Goal: Information Seeking & Learning: Learn about a topic

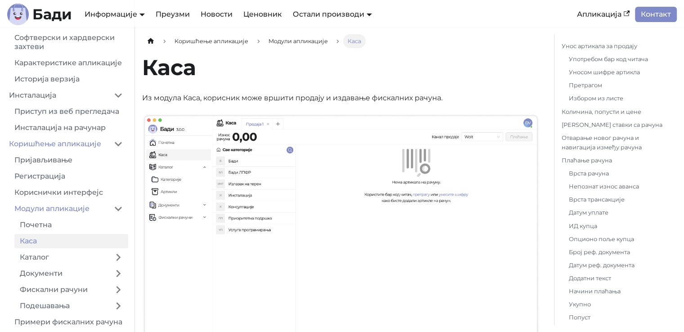
click at [321, 34] on link "[PERSON_NAME]" at bounding box center [325, 30] width 69 height 14
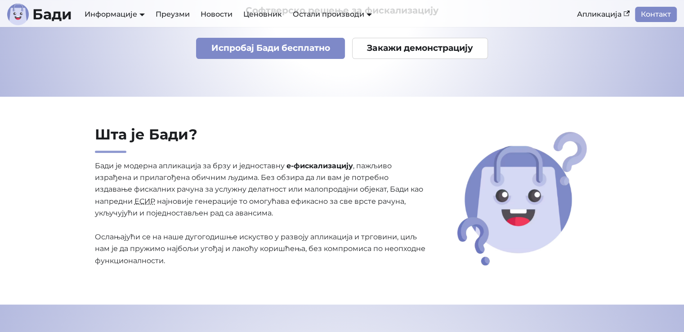
scroll to position [180, 0]
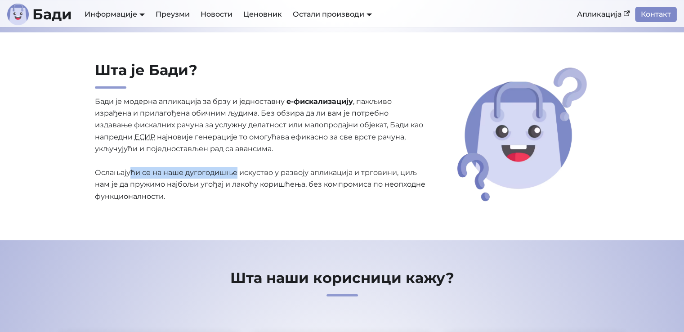
drag, startPoint x: 130, startPoint y: 172, endPoint x: 240, endPoint y: 172, distance: 110.2
click at [237, 172] on p "Бади је модерна апликација за брзу и једноставну е-фискализацију , пажљиво изра…" at bounding box center [261, 149] width 332 height 107
click at [241, 172] on p "Бади је модерна апликација за брзу и једноставну е-фискализацију , пажљиво изра…" at bounding box center [261, 149] width 332 height 107
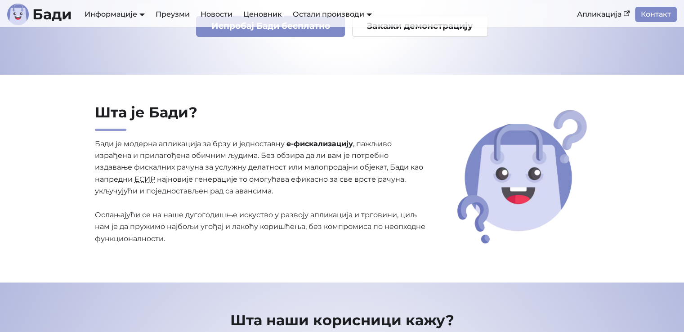
scroll to position [0, 0]
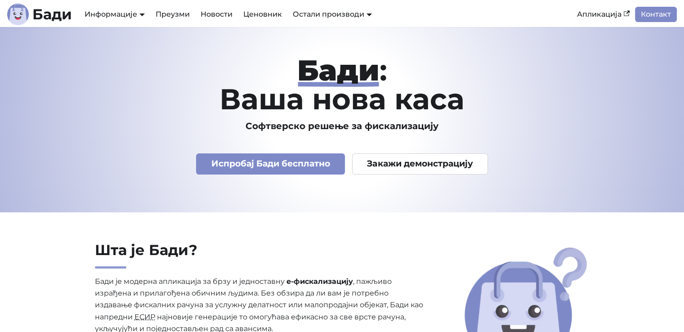
click at [123, 52] on link "АПИ Документација" at bounding box center [121, 45] width 76 height 14
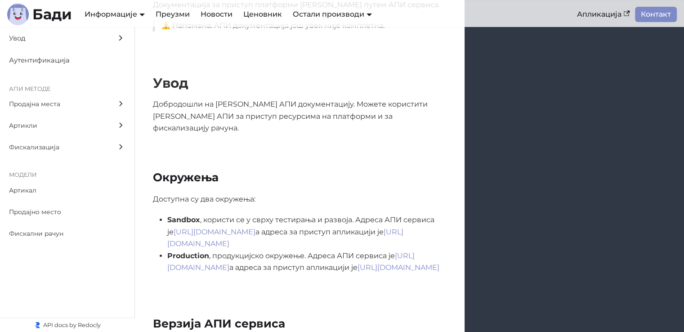
scroll to position [225, 0]
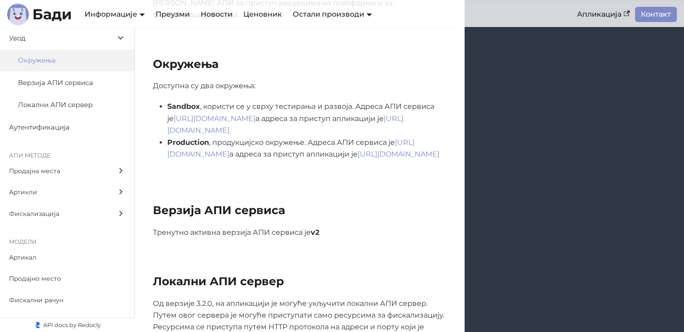
click at [249, 114] on link "https://api.sandbox.badi.rs/v2" at bounding box center [215, 118] width 82 height 9
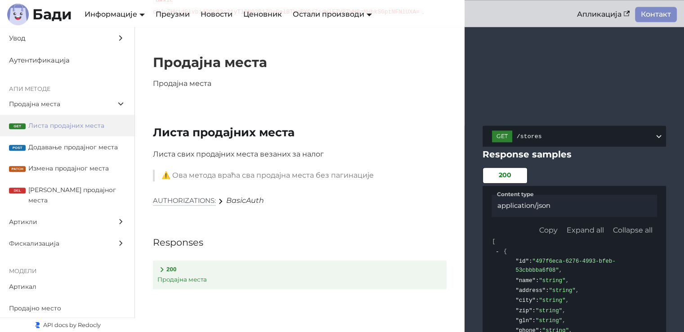
scroll to position [900, 0]
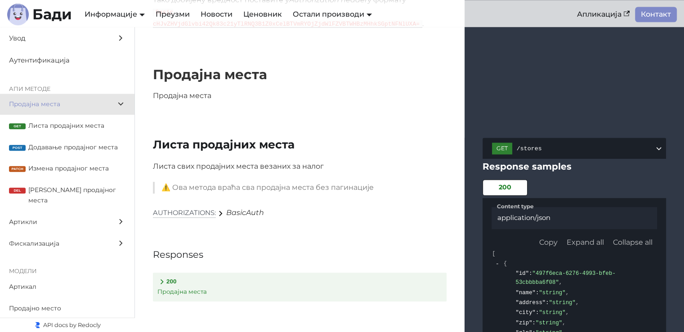
click at [61, 126] on span "Листа продајних места" at bounding box center [76, 126] width 97 height 10
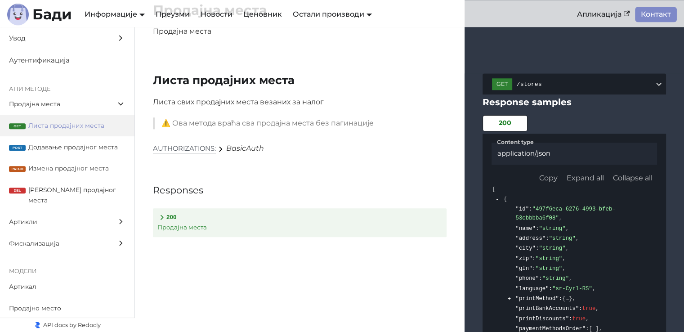
click at [22, 101] on span "Продајна места" at bounding box center [58, 104] width 99 height 10
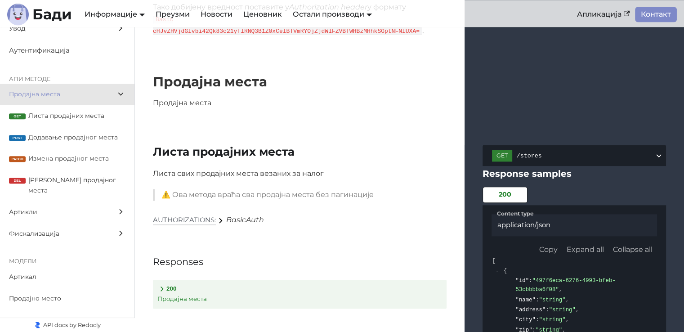
scroll to position [13, 0]
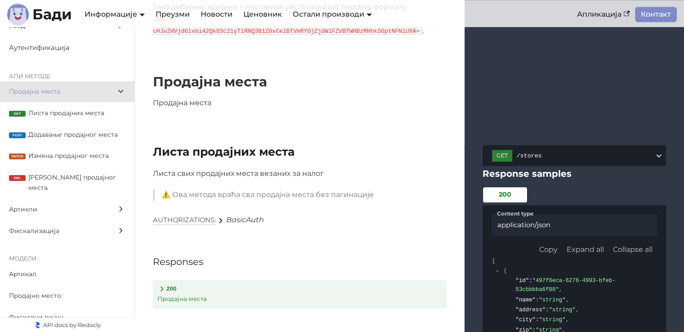
click at [44, 204] on span "Артикли" at bounding box center [58, 209] width 99 height 10
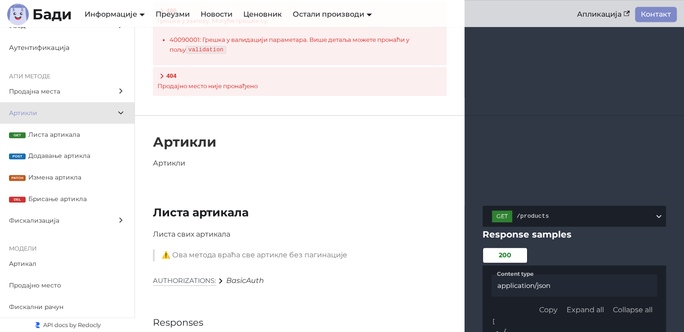
click at [60, 137] on span "Листа артикала" at bounding box center [76, 135] width 97 height 10
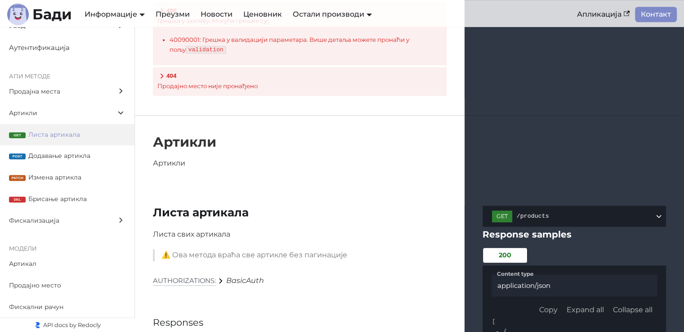
scroll to position [3969, 0]
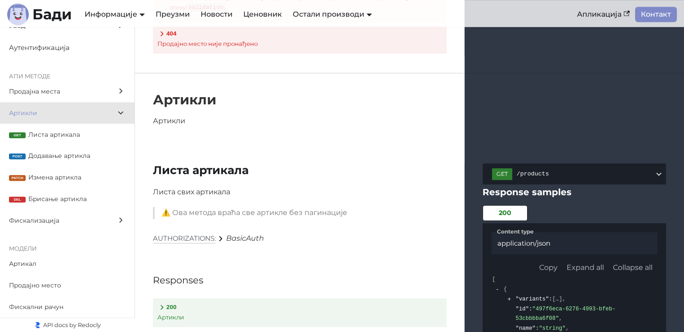
scroll to position [3924, 0]
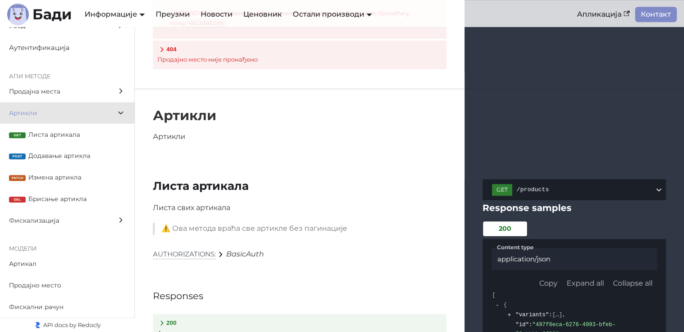
click at [13, 82] on label "Продајна места" at bounding box center [67, 92] width 134 height 22
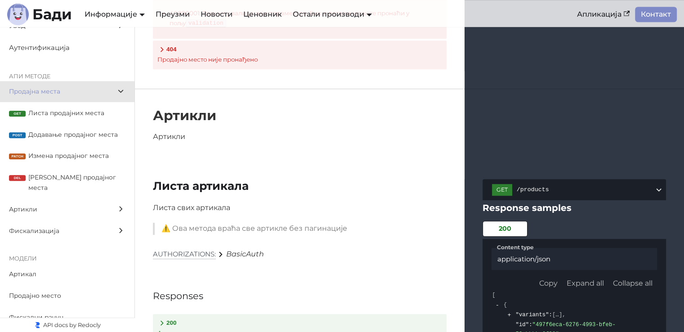
scroll to position [892, 0]
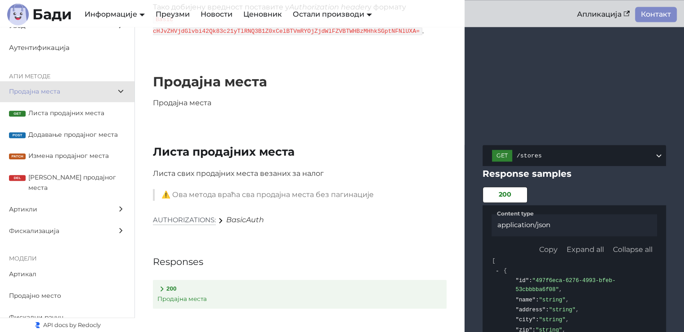
click at [51, 226] on span "Фискализација" at bounding box center [58, 231] width 99 height 10
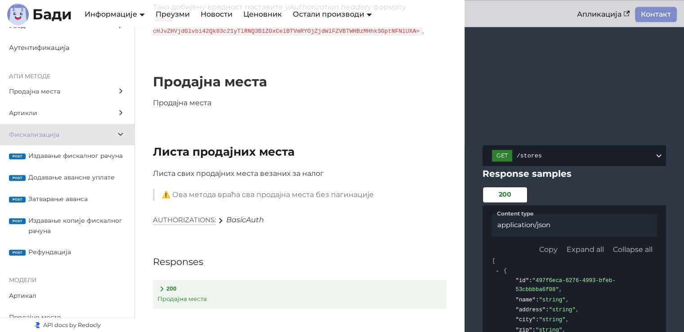
scroll to position [7659, 0]
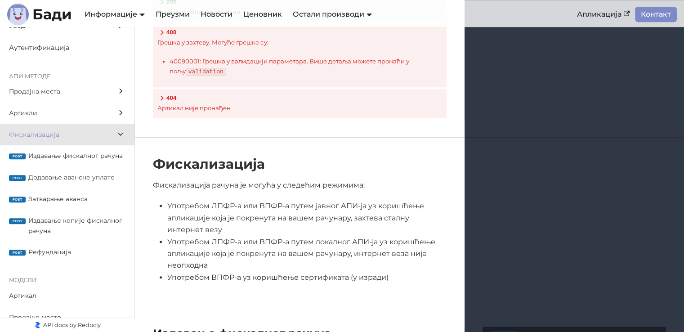
click at [55, 114] on span "Артикли" at bounding box center [58, 113] width 99 height 10
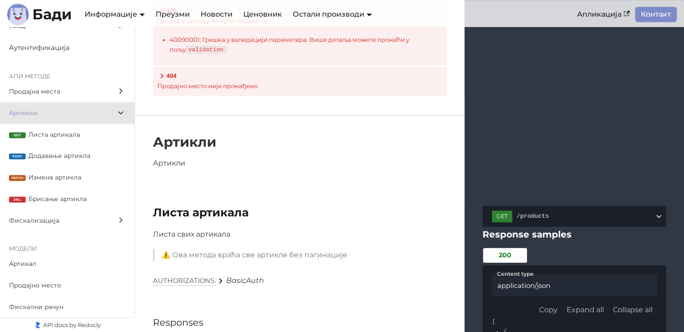
click at [58, 130] on span "Листа артикала" at bounding box center [76, 135] width 97 height 10
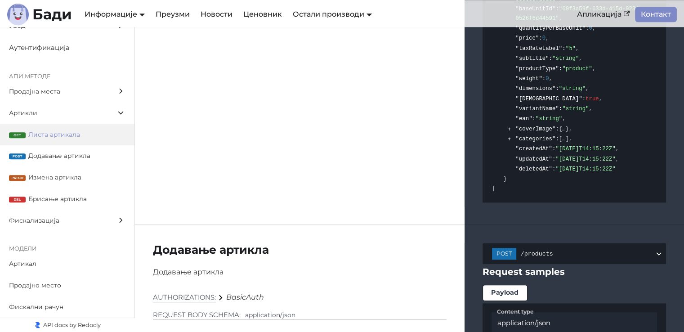
scroll to position [4329, 0]
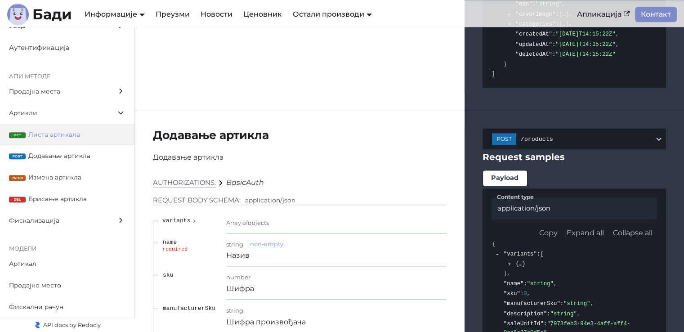
scroll to position [4464, 0]
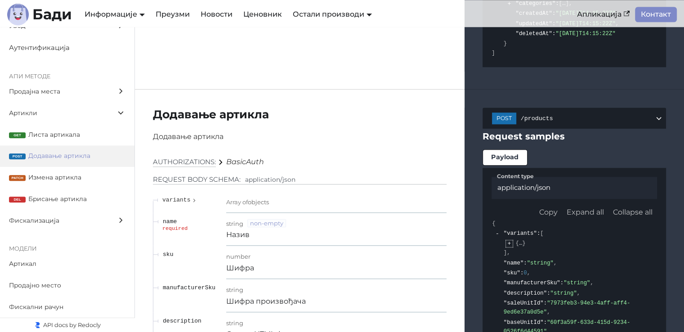
click at [509, 240] on button "expand" at bounding box center [509, 243] width 7 height 7
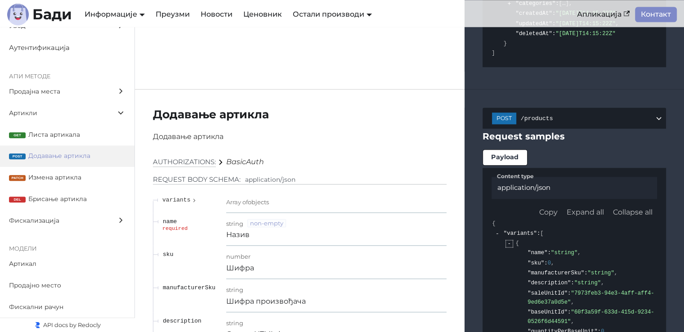
click at [507, 240] on button "collapse" at bounding box center [509, 243] width 7 height 7
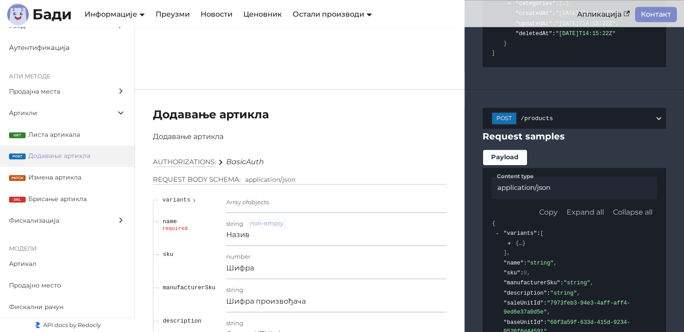
click at [581, 229] on li ""variants" : [ { "name" : "string" , "sku" : 0 , "manufacturerSku" : "string" ,…" at bounding box center [579, 243] width 155 height 29
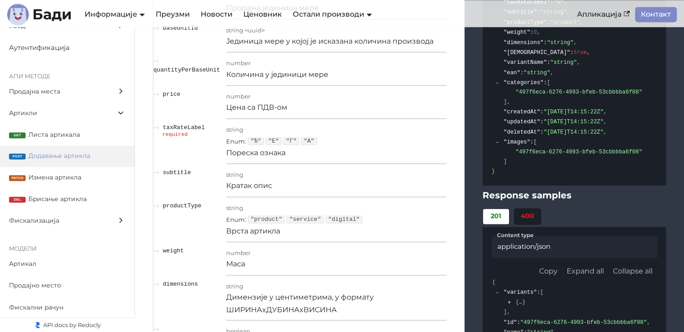
scroll to position [4824, 0]
click at [534, 208] on li "400" at bounding box center [527, 216] width 27 height 16
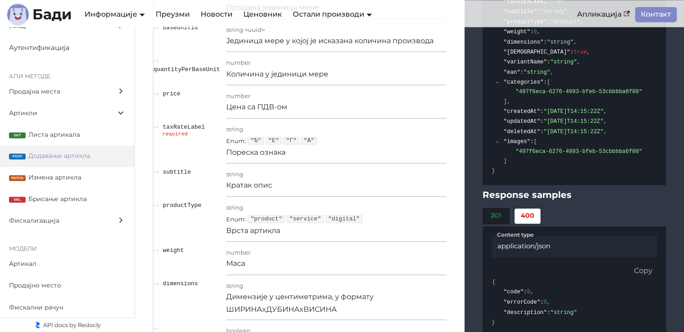
click at [491, 208] on li "201" at bounding box center [496, 216] width 27 height 16
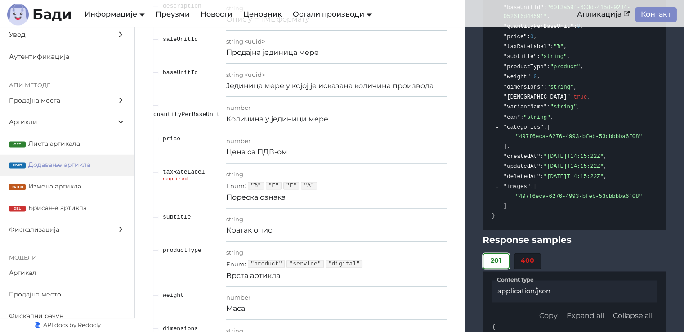
scroll to position [0, 0]
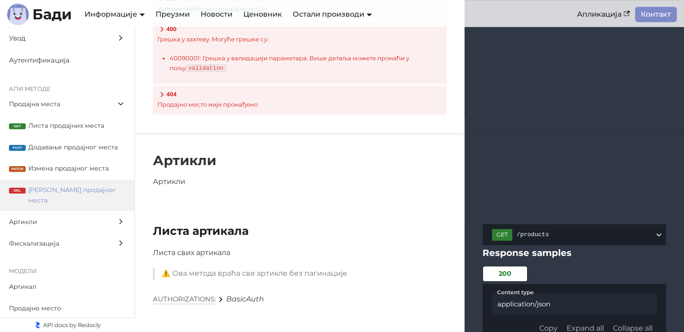
click at [44, 103] on span "Продајна места" at bounding box center [58, 104] width 99 height 10
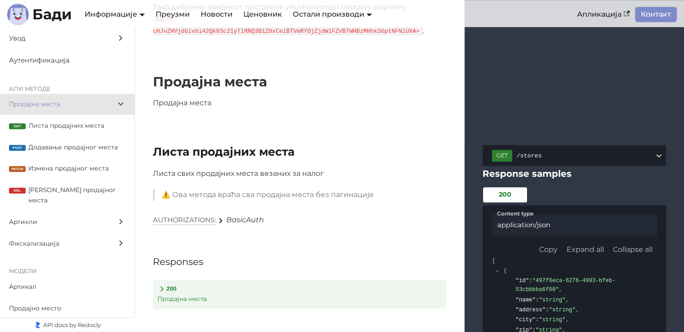
click at [49, 126] on span "Листа продајних места" at bounding box center [76, 126] width 97 height 10
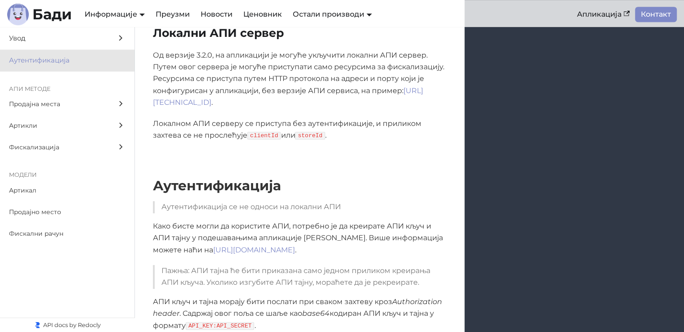
scroll to position [604, 0]
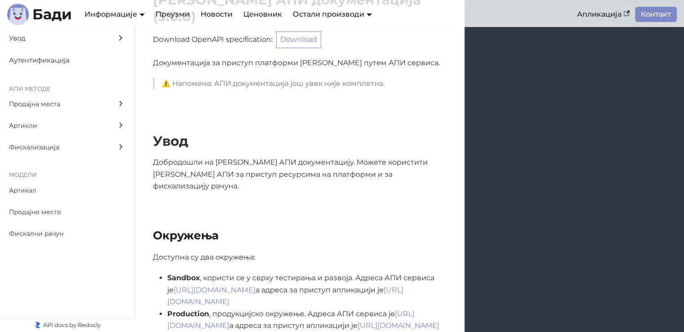
scroll to position [135, 0]
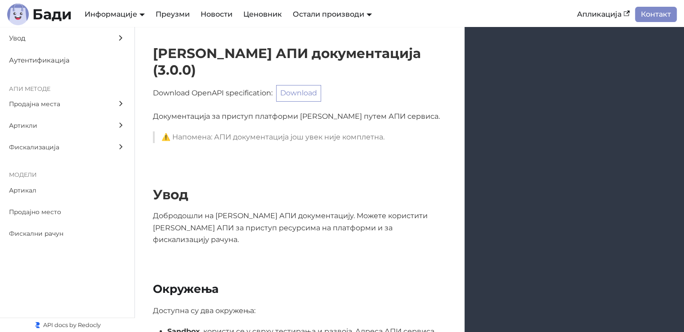
click at [64, 59] on span "Аутентификација" at bounding box center [58, 60] width 99 height 11
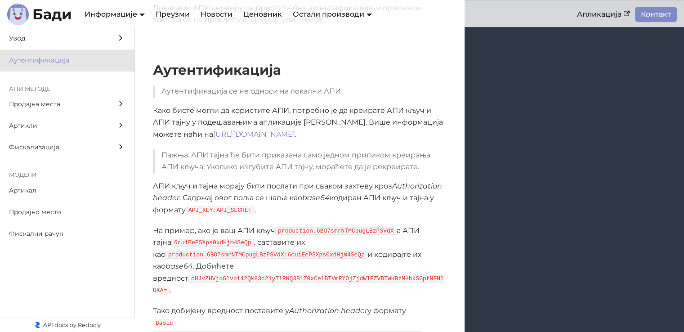
click at [65, 34] on span "Увод" at bounding box center [58, 38] width 99 height 11
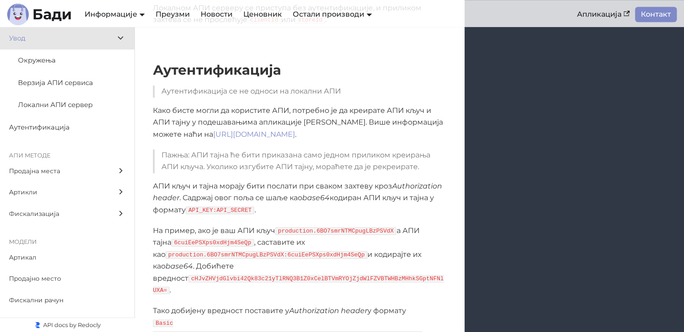
scroll to position [125, 0]
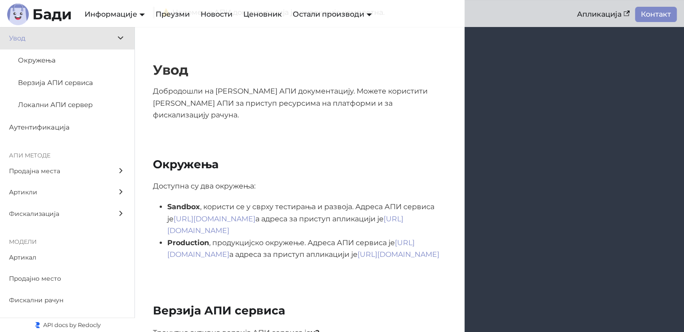
click at [67, 108] on span "Локални АПИ сервер" at bounding box center [63, 104] width 90 height 11
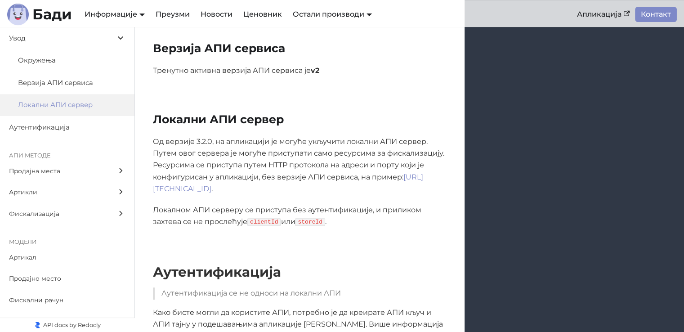
scroll to position [348, 0]
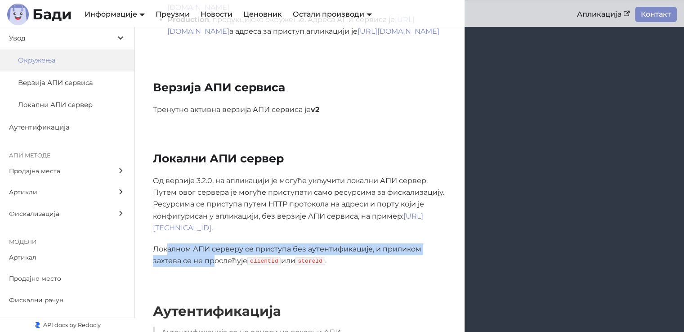
drag, startPoint x: 168, startPoint y: 233, endPoint x: 215, endPoint y: 241, distance: 47.8
click at [215, 243] on p "Локалном АПИ серверу се приступа без аутентификације, и приликом захтева се не …" at bounding box center [300, 255] width 294 height 24
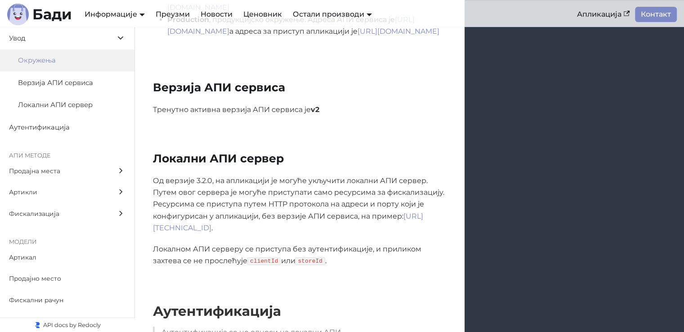
click at [333, 243] on p "Локалном АПИ серверу се приступа без аутентификације, и приликом захтева се не …" at bounding box center [300, 255] width 294 height 24
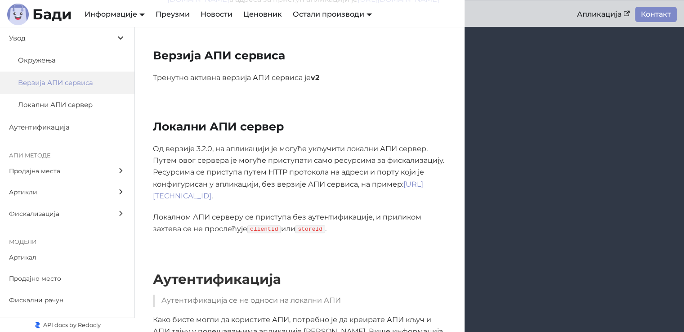
scroll to position [393, 0]
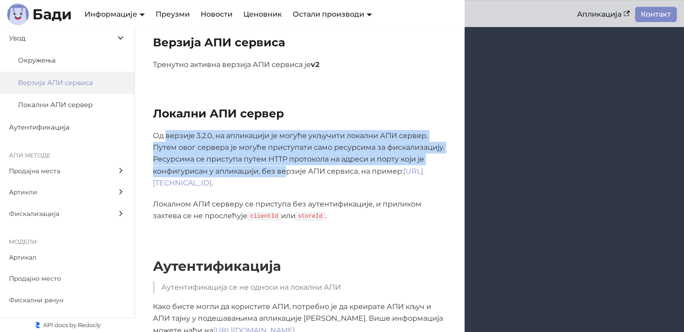
drag, startPoint x: 166, startPoint y: 114, endPoint x: 285, endPoint y: 153, distance: 125.0
click at [285, 153] on p "Од верзије 3.2.0, на апликацији је могуће укључити локални АПИ сервер. Путем ов…" at bounding box center [300, 159] width 294 height 59
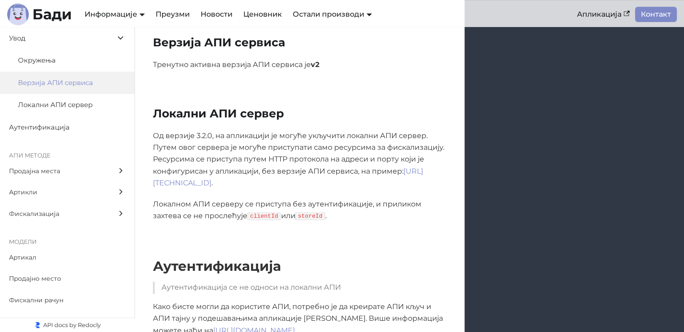
click at [310, 153] on p "Од верзије 3.2.0, на апликацији је могуће укључити локални АПИ сервер. Путем ов…" at bounding box center [300, 159] width 294 height 59
click at [66, 107] on span "Локални АПИ сервер" at bounding box center [63, 104] width 90 height 11
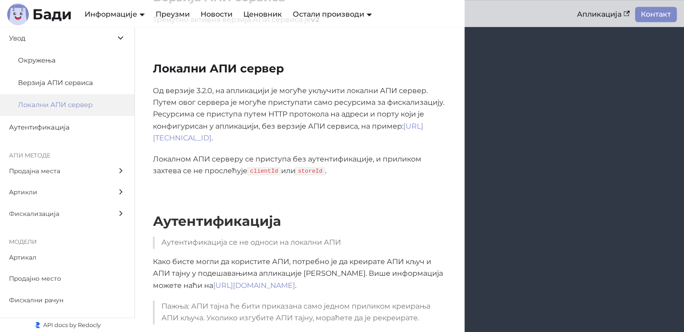
click at [186, 62] on h2 "Локални АПИ сервер" at bounding box center [300, 69] width 294 height 14
click at [185, 62] on h2 "Локални АПИ сервер" at bounding box center [300, 69] width 294 height 14
copy h2 "Локални"
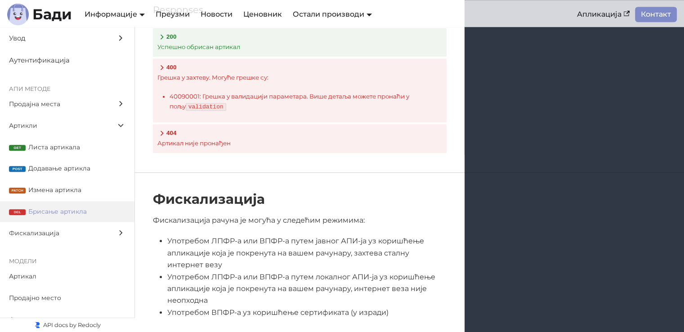
scroll to position [323, 0]
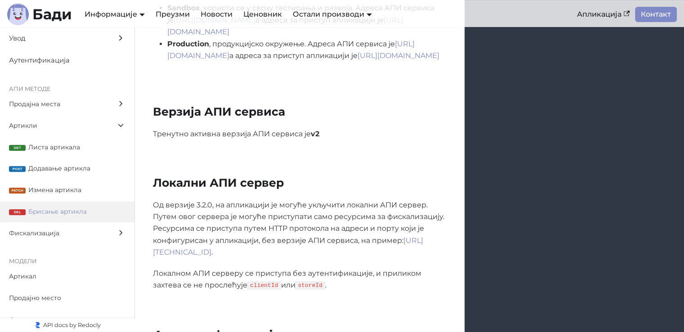
scroll to position [7624, 0]
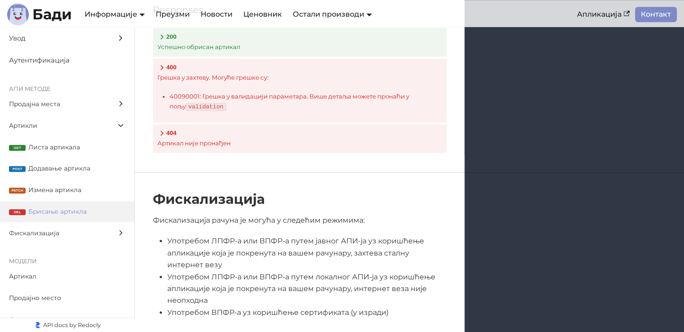
scroll to position [323, 0]
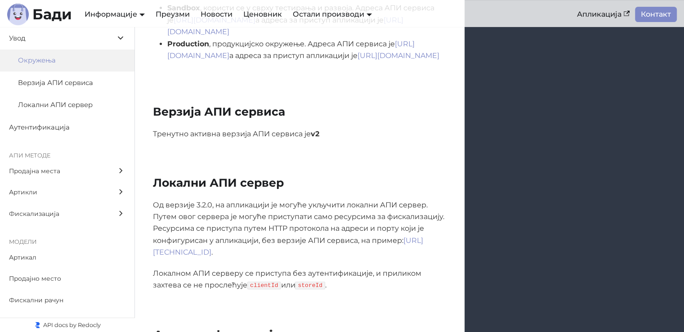
click at [236, 199] on p "Од верзије 3.2.0, на апликацији је могуће укључити локални АПИ сервер. Путем ов…" at bounding box center [300, 228] width 294 height 59
click at [53, 175] on span "Продајна места" at bounding box center [58, 171] width 99 height 10
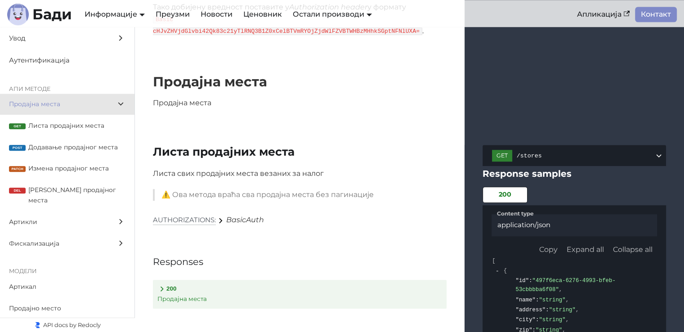
click at [54, 125] on span "Листа продајних места" at bounding box center [76, 126] width 97 height 10
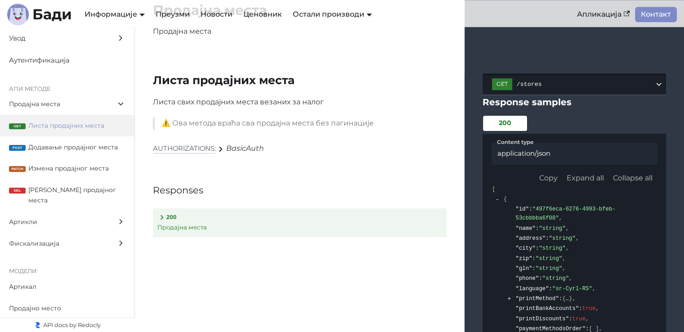
click at [526, 81] on span "/stores" at bounding box center [586, 84] width 138 height 7
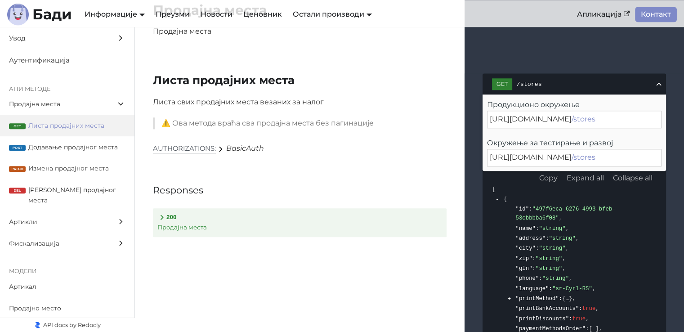
click at [551, 153] on span "https://api.sandbox.badi.rs/v2" at bounding box center [531, 157] width 82 height 9
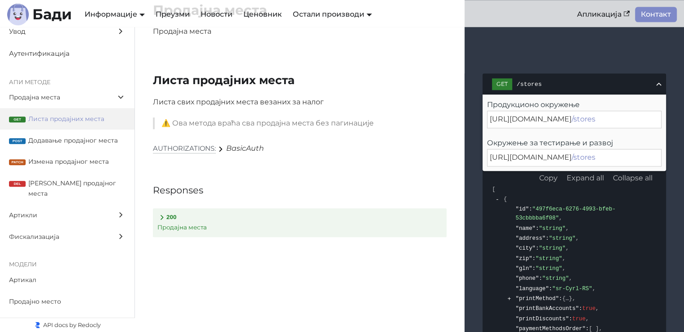
scroll to position [13, 0]
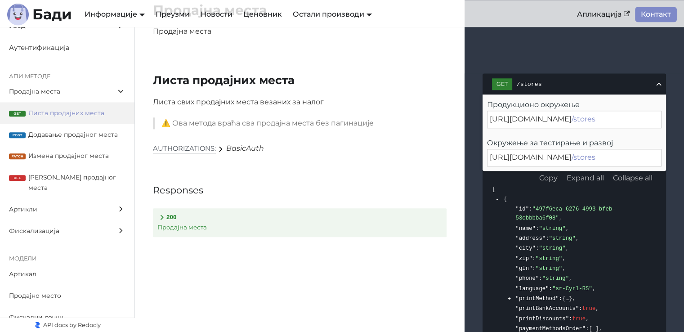
click at [47, 230] on label "Фискализација" at bounding box center [67, 231] width 134 height 22
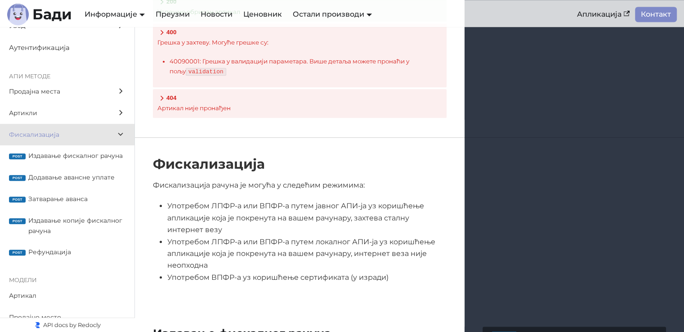
click at [62, 157] on span "Издавање фискалног рачуна" at bounding box center [76, 156] width 97 height 10
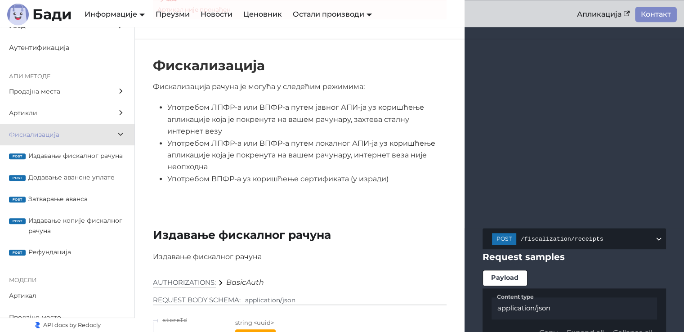
scroll to position [7650, 0]
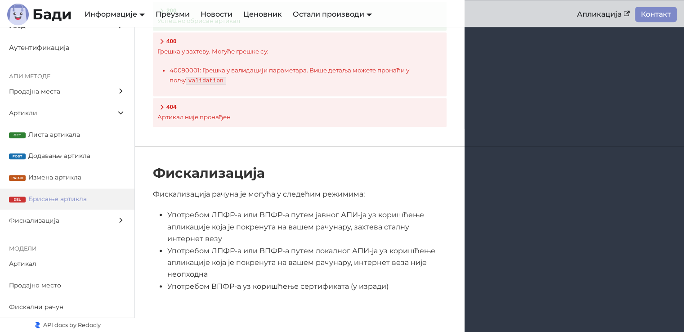
click at [66, 225] on span "Фискализација" at bounding box center [58, 220] width 99 height 10
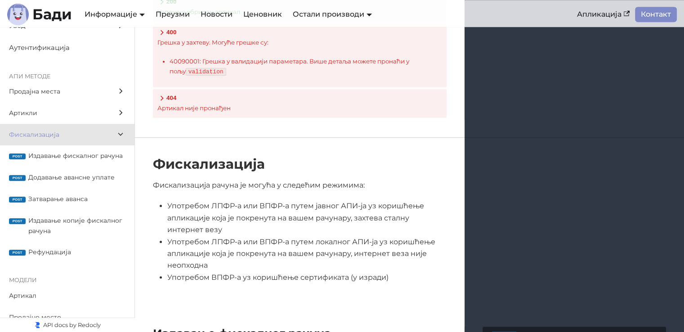
click at [72, 157] on span "Издавање фискалног рачуна" at bounding box center [76, 156] width 97 height 10
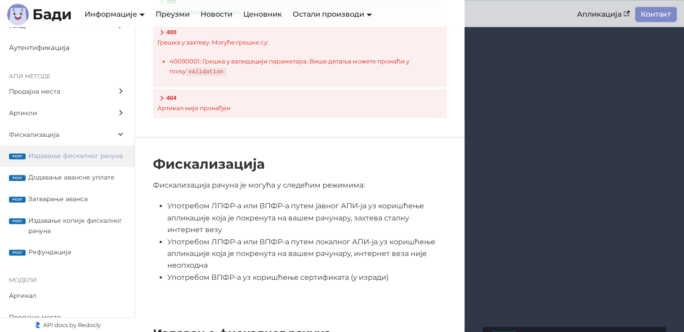
scroll to position [7830, 0]
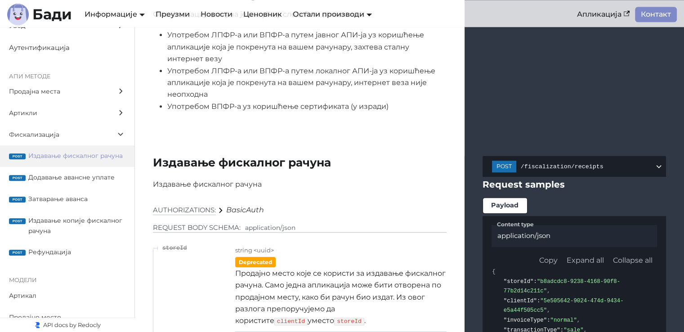
click at [56, 135] on span "Фискализација" at bounding box center [58, 135] width 99 height 10
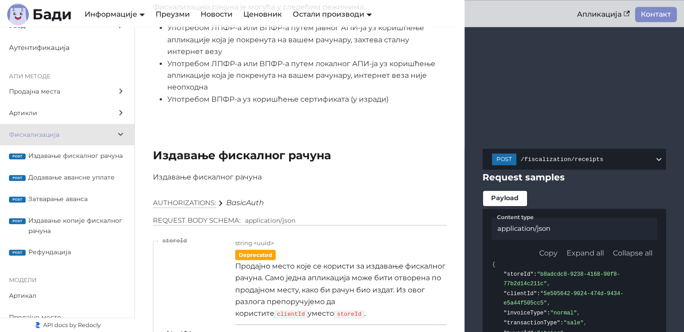
scroll to position [7839, 0]
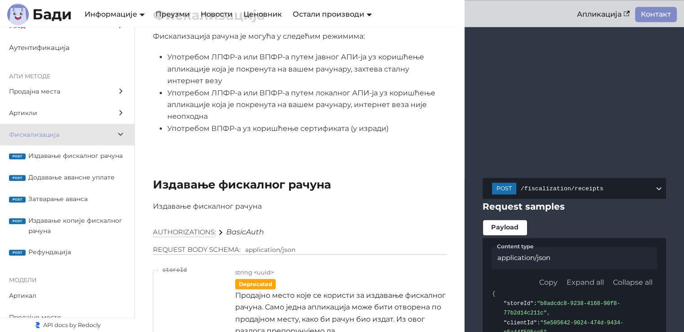
scroll to position [7794, 0]
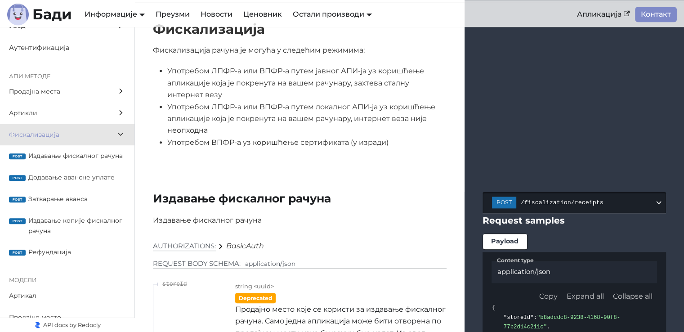
click at [586, 199] on span "/fiscalization/receipts" at bounding box center [588, 202] width 134 height 7
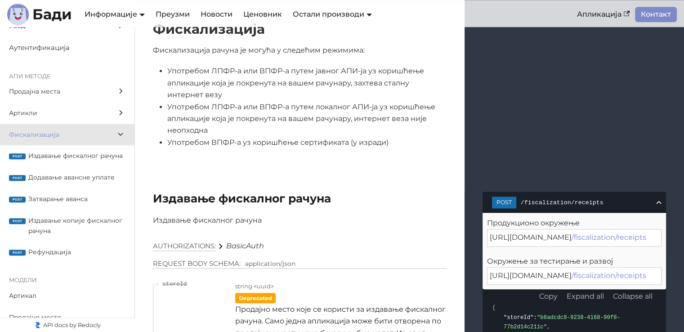
click at [43, 131] on span "Фискализација" at bounding box center [58, 135] width 99 height 10
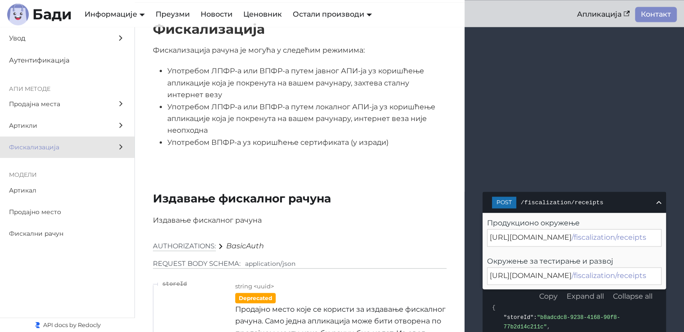
click at [59, 153] on label "Фискализација" at bounding box center [67, 147] width 134 height 22
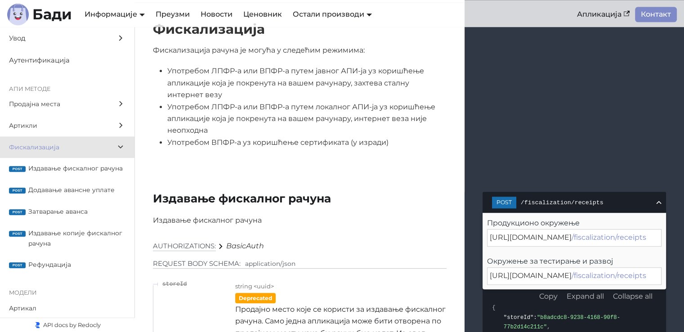
click at [59, 166] on span "Издавање фискалног рачуна" at bounding box center [76, 168] width 97 height 10
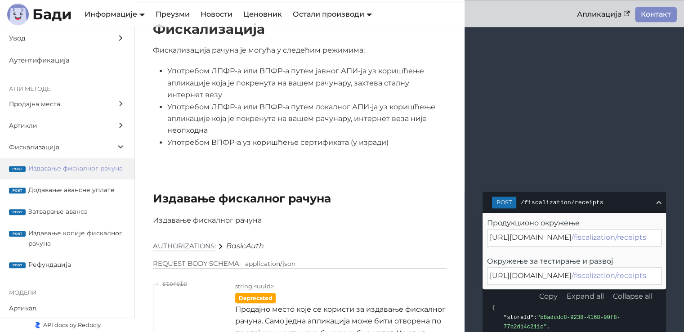
scroll to position [7830, 0]
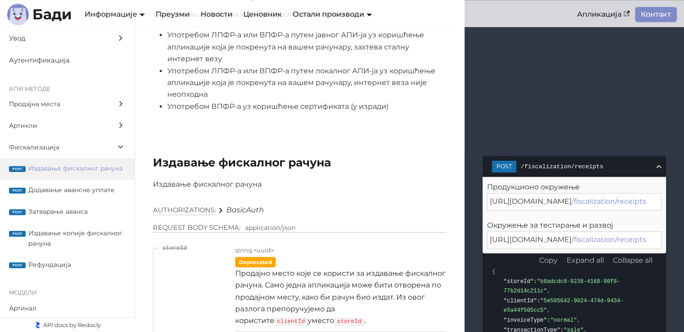
drag, startPoint x: 243, startPoint y: 171, endPoint x: 245, endPoint y: 164, distance: 7.3
click at [243, 268] on p "Продајно место које се користи за издавање фискалног рачуна. Само једна апликац…" at bounding box center [340, 297] width 211 height 59
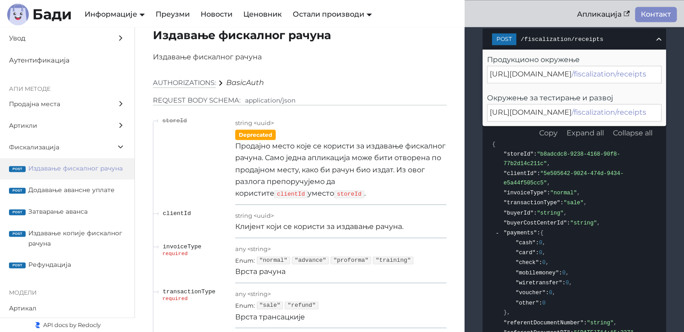
scroll to position [8009, 0]
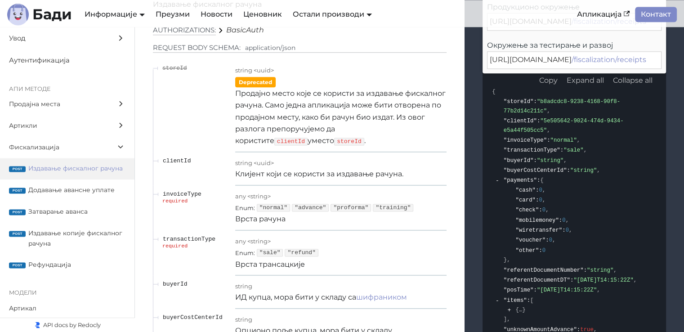
click at [57, 116] on label "Артикли" at bounding box center [67, 126] width 134 height 22
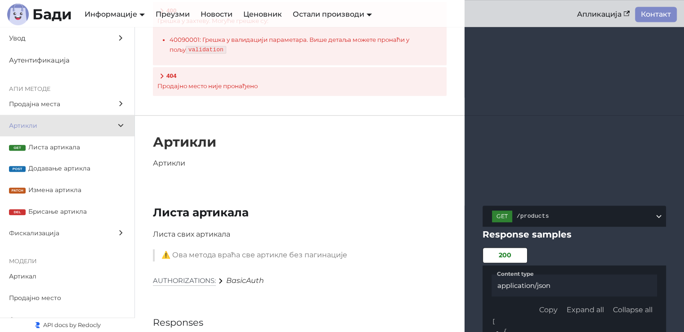
click at [54, 141] on label "get Листа артикала" at bounding box center [67, 147] width 134 height 22
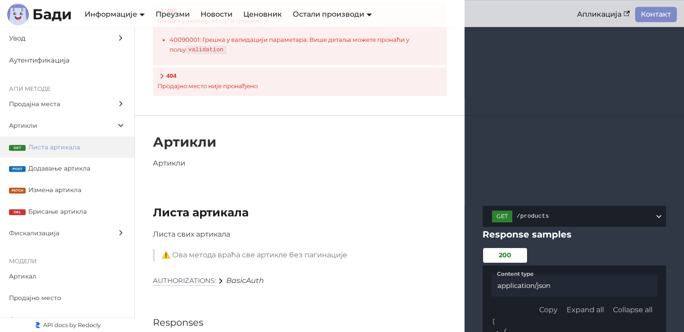
scroll to position [3969, 0]
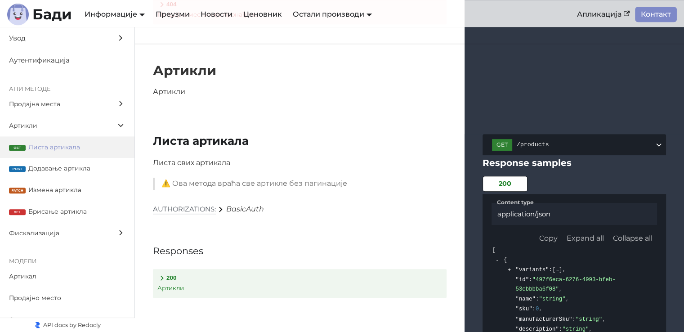
click at [166, 283] on p "Артикли" at bounding box center [299, 288] width 285 height 10
click at [542, 141] on span "/products" at bounding box center [586, 144] width 138 height 7
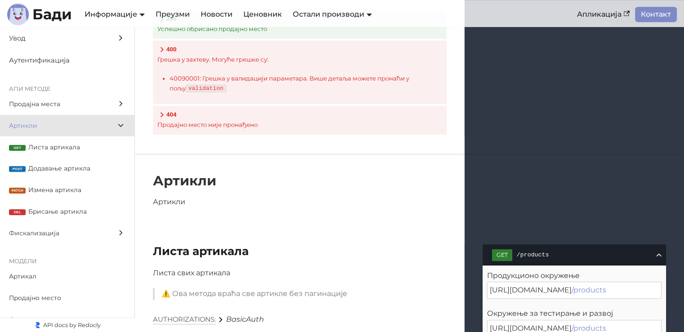
scroll to position [3834, 0]
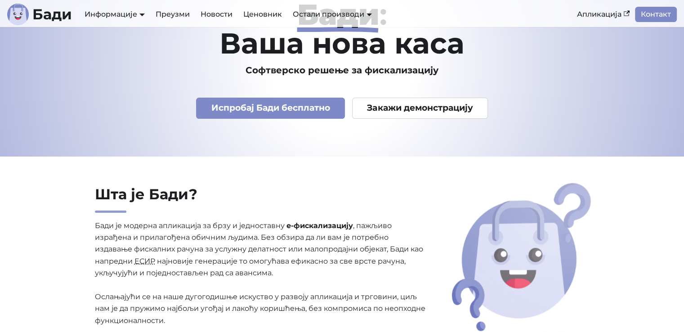
scroll to position [180, 0]
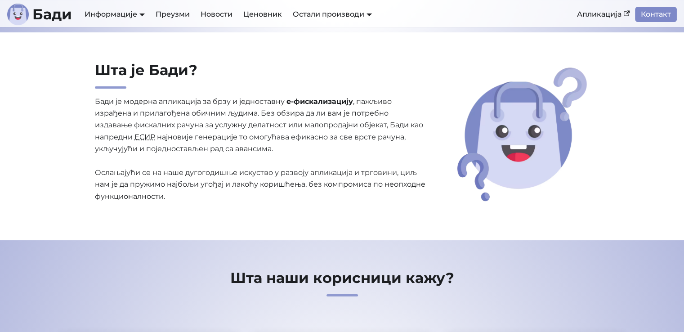
click at [651, 12] on link "Контакт" at bounding box center [656, 14] width 42 height 15
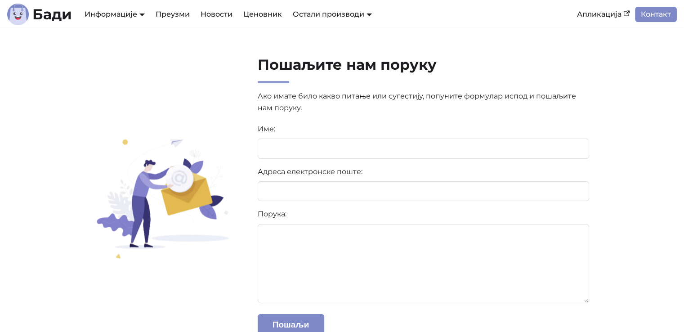
click at [68, 10] on b "Бади" at bounding box center [52, 14] width 40 height 14
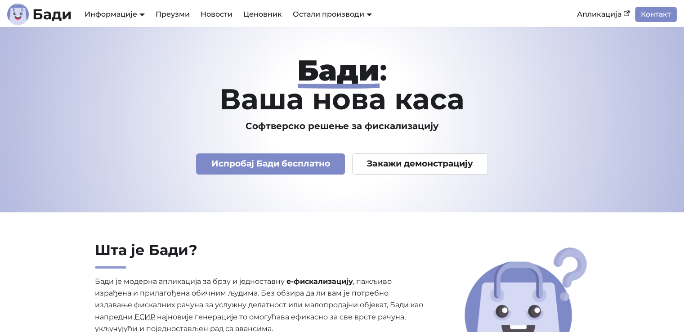
click at [269, 168] on link "Испробај Бади бесплатно" at bounding box center [270, 163] width 149 height 21
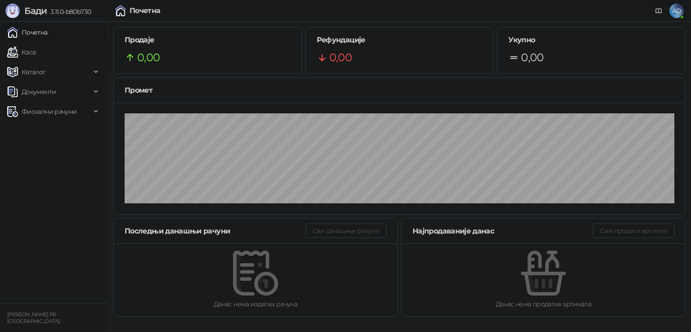
click at [61, 115] on span "Фискални рачуни" at bounding box center [49, 112] width 55 height 18
click at [56, 108] on span "Фискални рачуни" at bounding box center [49, 112] width 55 height 18
click at [31, 71] on span "Каталог" at bounding box center [34, 72] width 24 height 18
click at [40, 80] on span "Каталог" at bounding box center [34, 72] width 24 height 18
click at [675, 13] on span "AD" at bounding box center [676, 11] width 14 height 14
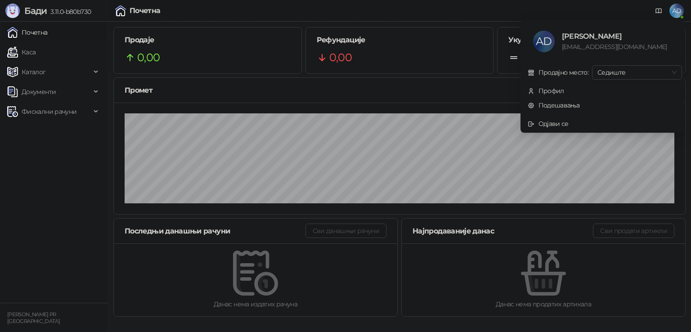
click at [46, 72] on span "Каталог" at bounding box center [49, 72] width 84 height 18
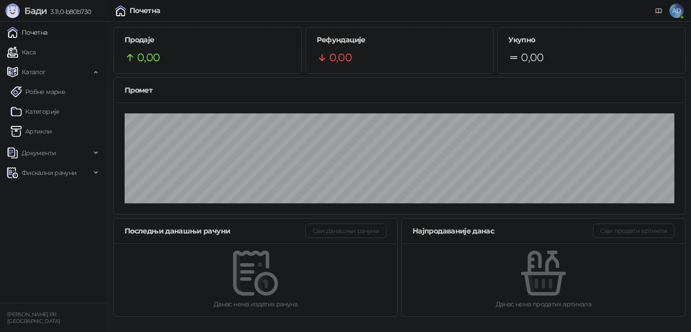
click at [676, 9] on span "AD" at bounding box center [676, 11] width 14 height 14
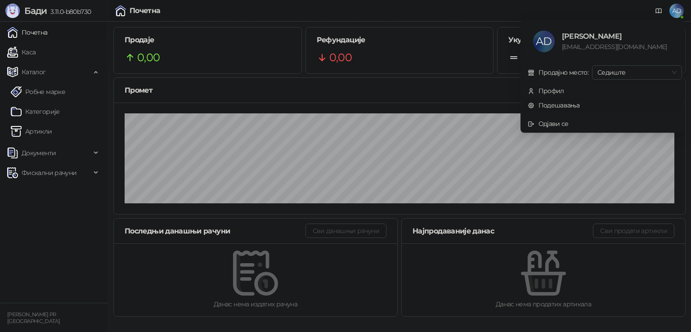
click at [545, 105] on link "Подешавања" at bounding box center [554, 105] width 52 height 8
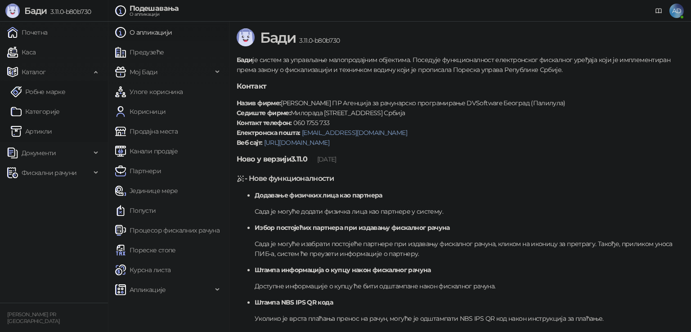
click at [171, 229] on link "Процесор фискалних рачуна" at bounding box center [167, 230] width 104 height 18
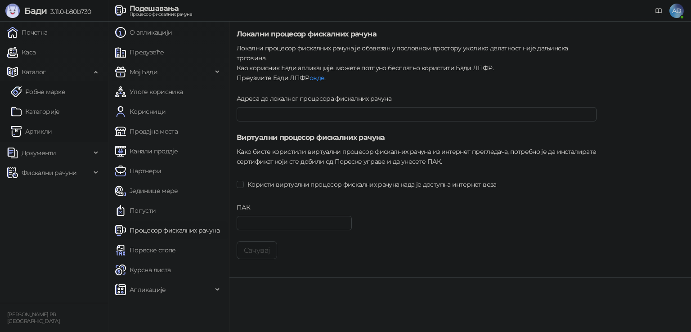
type input "**********"
click at [338, 107] on input "Адреса до локалног процесора фискалних рачуна" at bounding box center [417, 114] width 360 height 14
click at [349, 94] on label "Адреса до локалног процесора фискалних рачуна" at bounding box center [317, 99] width 161 height 10
click at [349, 107] on input "Адреса до локалног процесора фискалних рачуна" at bounding box center [417, 114] width 360 height 14
click at [351, 107] on input "Адреса до локалног процесора фискалних рачуна" at bounding box center [417, 114] width 360 height 14
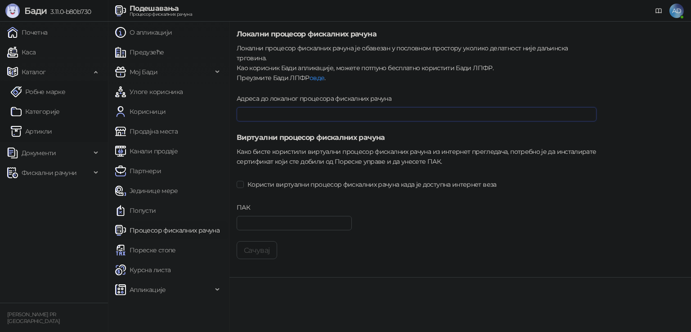
click at [357, 107] on input "Адреса до локалног процесора фискалних рачуна" at bounding box center [417, 114] width 360 height 14
click at [414, 74] on form "**********" at bounding box center [417, 144] width 360 height 230
drag, startPoint x: 268, startPoint y: 49, endPoint x: 377, endPoint y: 48, distance: 109.3
click at [377, 48] on div "Локални процесор фискалних рачуна је обавезан у пословном простору уколико дела…" at bounding box center [417, 63] width 360 height 40
click at [382, 48] on div "Локални процесор фискалних рачуна је обавезан у пословном простору уколико дела…" at bounding box center [417, 63] width 360 height 40
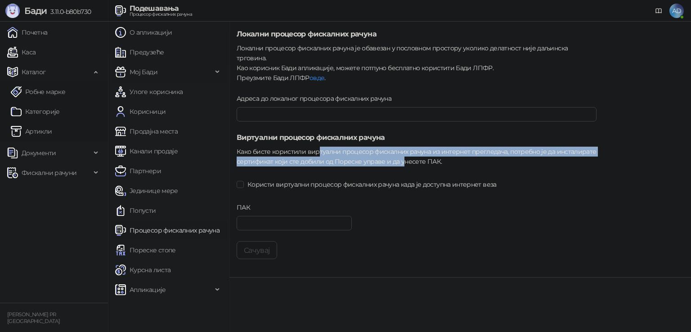
drag, startPoint x: 317, startPoint y: 143, endPoint x: 399, endPoint y: 149, distance: 82.6
click at [399, 149] on div "Како бисте користили виртуални процесор фискалних рачуна из интернет прегледача…" at bounding box center [417, 157] width 360 height 20
drag, startPoint x: 237, startPoint y: 144, endPoint x: 445, endPoint y: 155, distance: 209.0
click at [445, 155] on div "Како бисте користили виртуални процесор фискалних рачуна из интернет прегледача…" at bounding box center [417, 157] width 360 height 20
click at [440, 147] on div "Како бисте користили виртуални процесор фискалних рачуна из интернет прегледача…" at bounding box center [417, 157] width 360 height 20
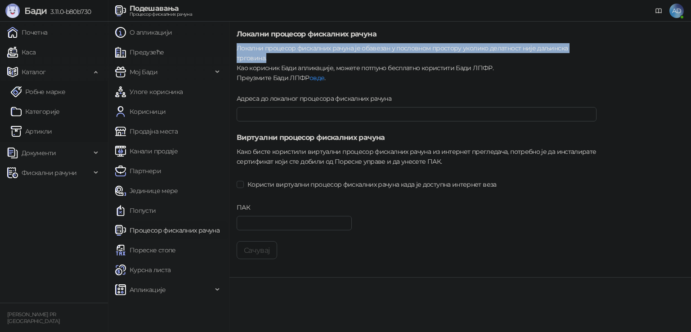
drag, startPoint x: 236, startPoint y: 49, endPoint x: 599, endPoint y: 49, distance: 363.4
click at [599, 49] on div "**********" at bounding box center [459, 150] width 461 height 256
copy div "Локални процесор фискалних рачуна је обавезан у пословном простору уколико дела…"
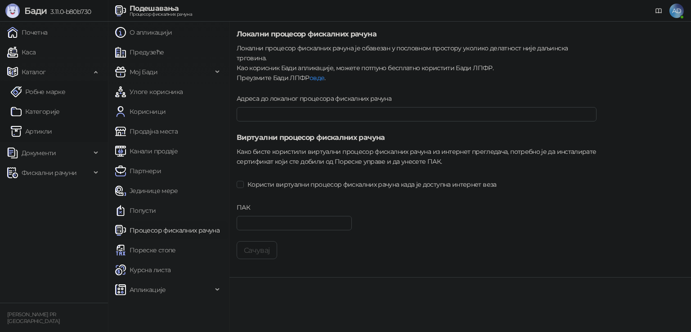
click at [322, 179] on span "Користи виртуални процесор фискалних рачуна када је доступна интернет веза" at bounding box center [372, 184] width 256 height 10
click at [323, 179] on span "Користи виртуални процесор фискалних рачуна када је доступна интернет веза" at bounding box center [372, 184] width 256 height 10
click at [433, 179] on span "Користи виртуални процесор фискалних рачуна када је доступна интернет веза" at bounding box center [372, 184] width 256 height 10
drag, startPoint x: 247, startPoint y: 215, endPoint x: 256, endPoint y: 207, distance: 11.5
click at [248, 216] on input "ПАК" at bounding box center [294, 223] width 115 height 14
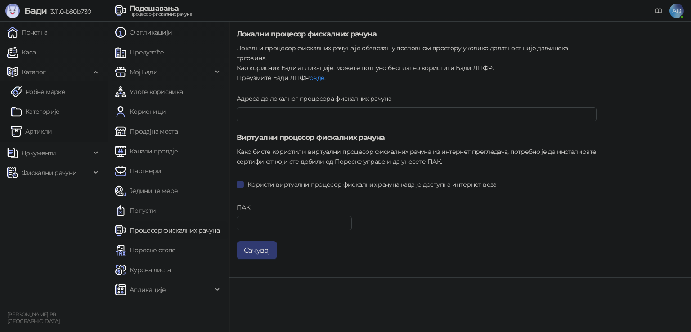
click at [269, 188] on form "**********" at bounding box center [417, 144] width 360 height 230
click at [253, 216] on input "ПАК" at bounding box center [294, 223] width 115 height 14
click at [271, 184] on form "**********" at bounding box center [417, 144] width 360 height 230
click at [272, 216] on input "ПАК" at bounding box center [294, 223] width 115 height 14
click at [260, 179] on span "Користи виртуални процесор фискалних рачуна када је доступна интернет веза" at bounding box center [372, 184] width 256 height 10
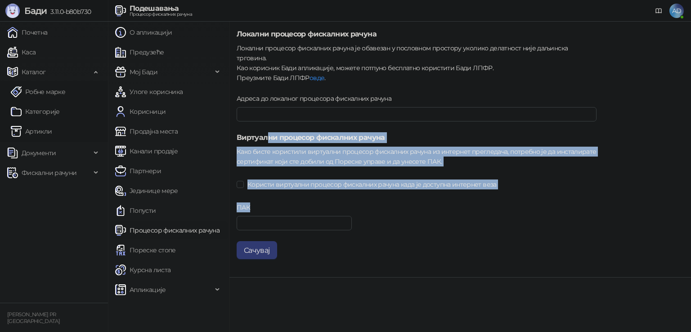
drag, startPoint x: 266, startPoint y: 125, endPoint x: 482, endPoint y: 236, distance: 242.6
click at [479, 234] on form "**********" at bounding box center [417, 144] width 360 height 230
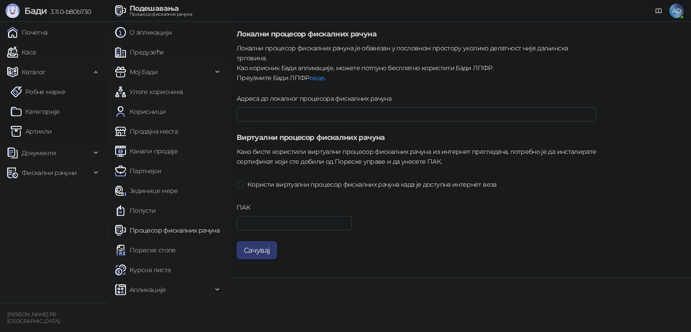
click at [484, 241] on div "Сачувај" at bounding box center [417, 250] width 360 height 18
click at [218, 288] on div "Апликације" at bounding box center [169, 290] width 118 height 18
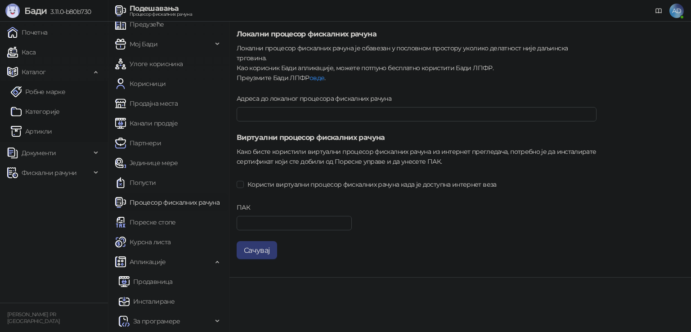
click at [162, 285] on link "Продавница" at bounding box center [146, 282] width 54 height 18
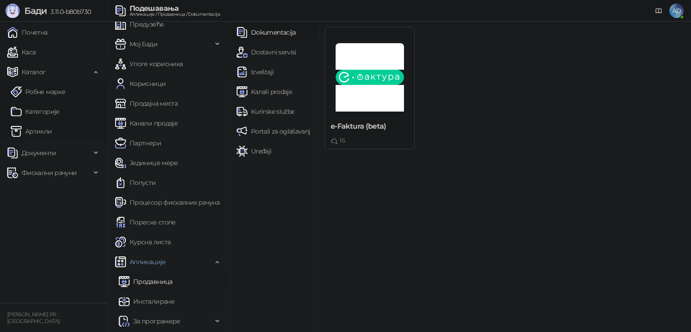
click at [157, 319] on span "За програмере" at bounding box center [156, 321] width 47 height 18
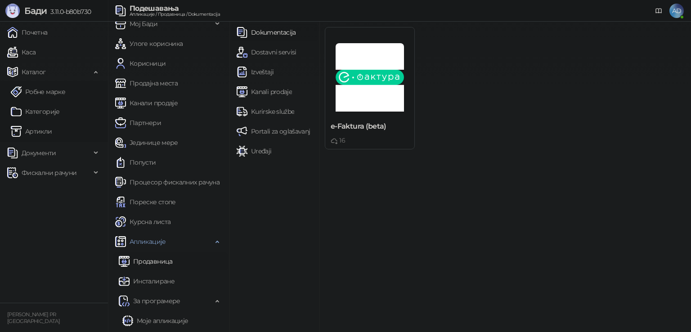
scroll to position [67, 0]
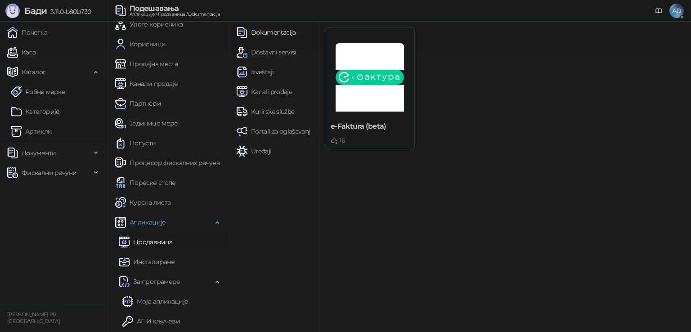
click at [163, 320] on link "АПИ кључеви" at bounding box center [151, 321] width 58 height 18
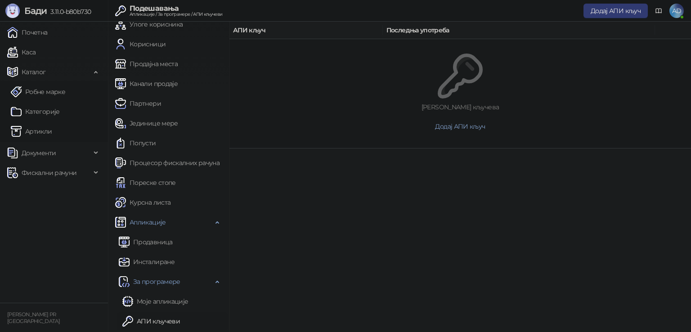
click at [169, 300] on link "Моје апликације" at bounding box center [155, 301] width 66 height 18
click at [604, 8] on span "Додај апликацију" at bounding box center [614, 11] width 54 height 8
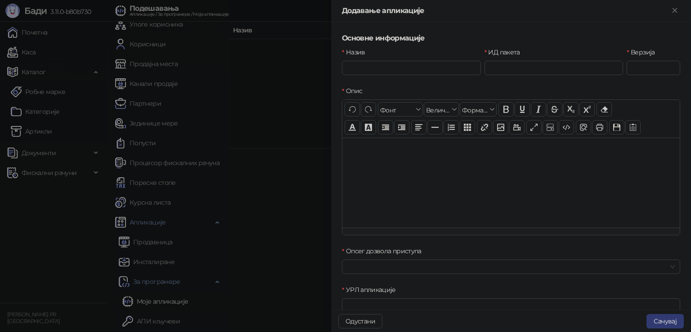
click at [285, 72] on div at bounding box center [345, 166] width 691 height 332
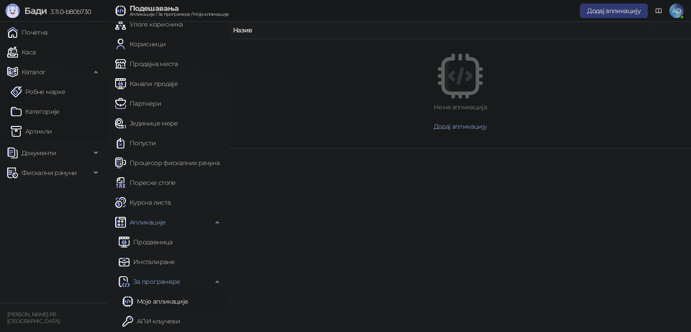
click at [163, 298] on link "Моје апликације" at bounding box center [155, 301] width 66 height 18
click at [157, 259] on link "Инсталиране" at bounding box center [147, 262] width 56 height 18
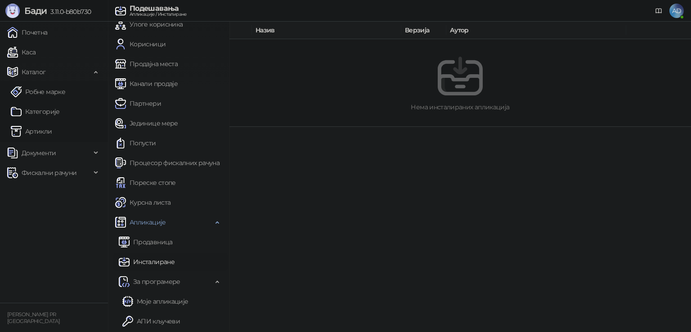
click at [161, 163] on link "Процесор фискалних рачуна" at bounding box center [167, 163] width 104 height 18
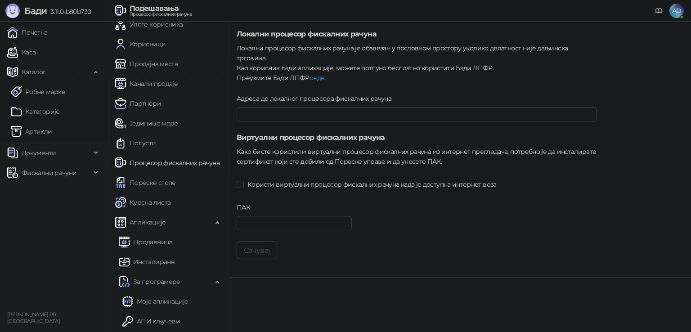
type input "**********"
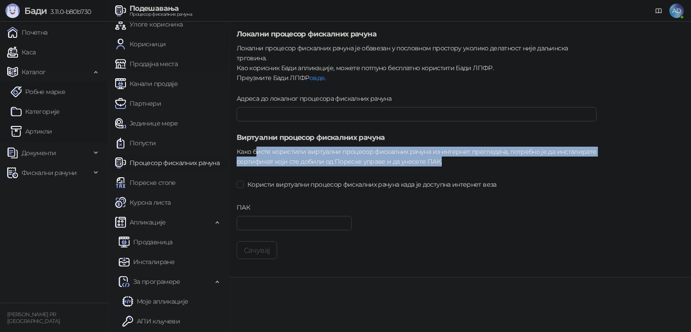
drag, startPoint x: 257, startPoint y: 141, endPoint x: 259, endPoint y: 150, distance: 9.2
click at [273, 152] on div "Како бисте користили виртуални процесор фискалних рачуна из интернет прегледача…" at bounding box center [417, 157] width 360 height 20
drag, startPoint x: 237, startPoint y: 141, endPoint x: 453, endPoint y: 157, distance: 217.4
click at [452, 157] on form "**********" at bounding box center [417, 144] width 360 height 230
click at [455, 157] on form "**********" at bounding box center [417, 144] width 360 height 230
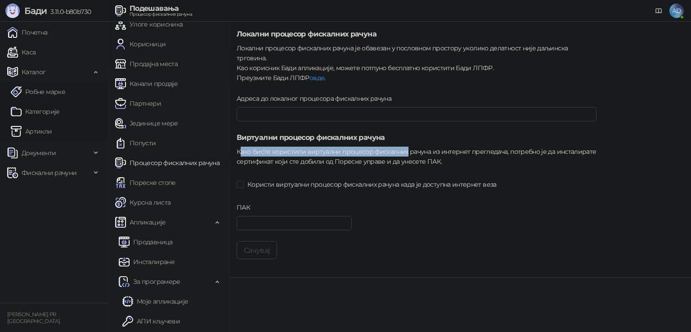
drag, startPoint x: 239, startPoint y: 143, endPoint x: 403, endPoint y: 143, distance: 164.6
click at [403, 147] on div "Како бисте користили виртуални процесор фискалних рачуна из интернет прегледача…" at bounding box center [417, 157] width 360 height 20
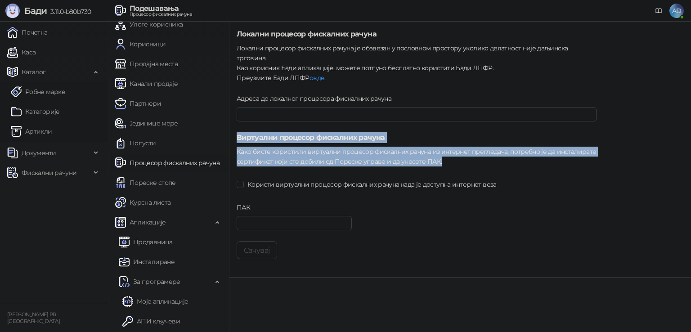
drag, startPoint x: 237, startPoint y: 126, endPoint x: 466, endPoint y: 152, distance: 230.8
click at [466, 152] on form "**********" at bounding box center [417, 144] width 360 height 230
click at [466, 152] on div "Како бисте користили виртуални процесор фискалних рачуна из интернет прегледача…" at bounding box center [417, 157] width 360 height 20
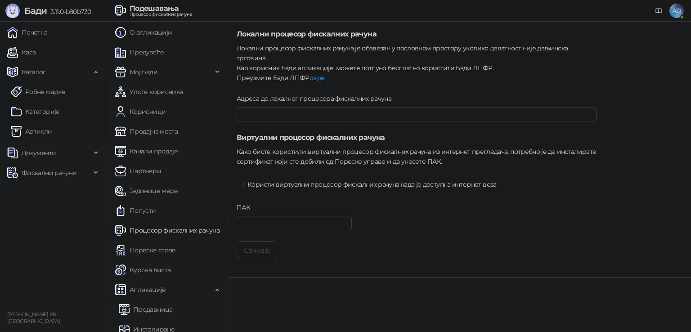
click at [28, 30] on link "Почетна" at bounding box center [27, 32] width 40 height 18
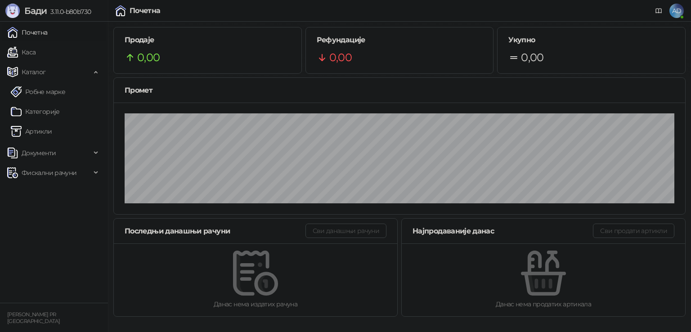
click at [39, 111] on link "Категорије" at bounding box center [35, 112] width 49 height 18
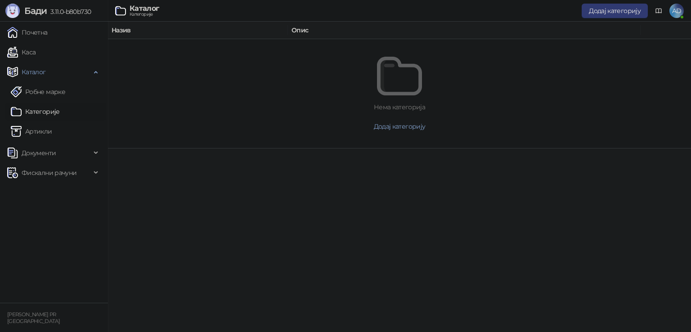
click at [614, 15] on button "Додај категорију" at bounding box center [615, 11] width 66 height 14
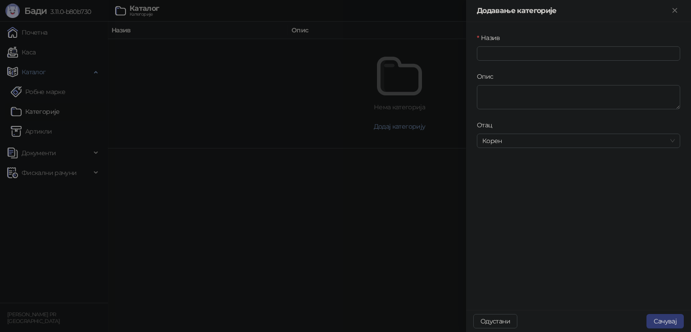
click at [408, 99] on div at bounding box center [345, 166] width 691 height 332
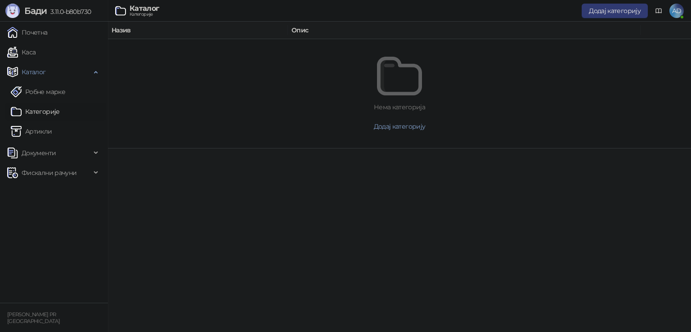
click at [32, 41] on ul "Почетна [PERSON_NAME] Робне марке [PERSON_NAME] Документи Фискални рачуни Издат…" at bounding box center [54, 162] width 108 height 281
click at [32, 36] on link "Почетна" at bounding box center [27, 32] width 40 height 18
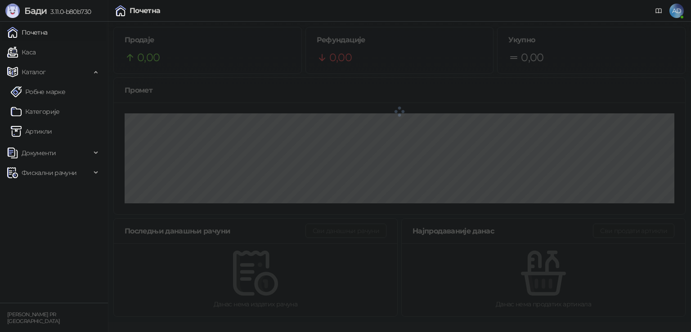
click at [9, 9] on img at bounding box center [12, 11] width 14 height 14
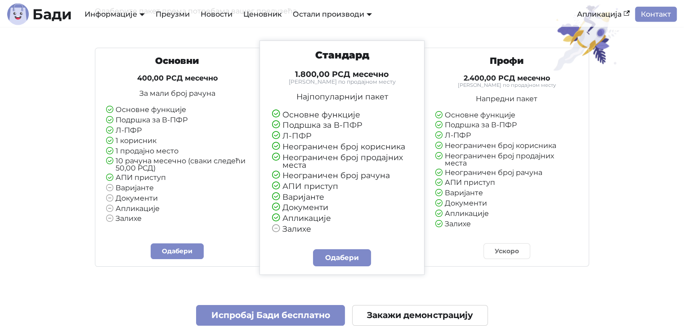
scroll to position [2114, 0]
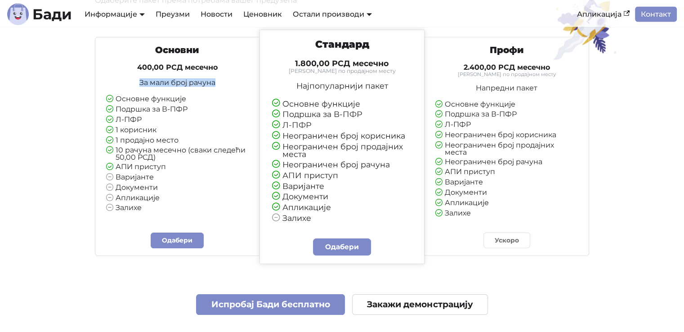
drag, startPoint x: 133, startPoint y: 80, endPoint x: 230, endPoint y: 81, distance: 97.2
click at [230, 81] on p "За мали број рачуна" at bounding box center [177, 82] width 143 height 7
drag, startPoint x: 131, startPoint y: 176, endPoint x: 144, endPoint y: 185, distance: 15.8
click at [144, 185] on ul "Основне функције Подршка за В-ПФР Л-ПФР 1 корисник 1 продајно место 10 рачуна м…" at bounding box center [177, 153] width 143 height 117
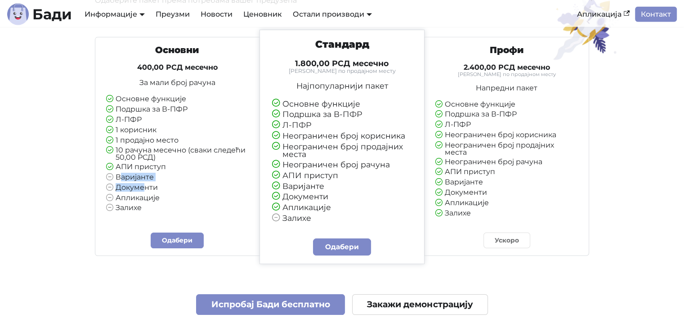
click at [144, 185] on li "Документи" at bounding box center [177, 188] width 143 height 8
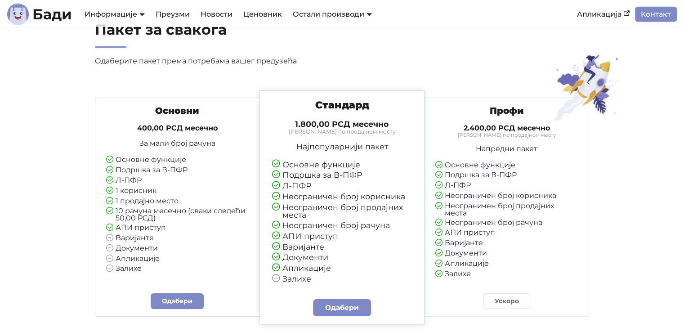
scroll to position [2069, 0]
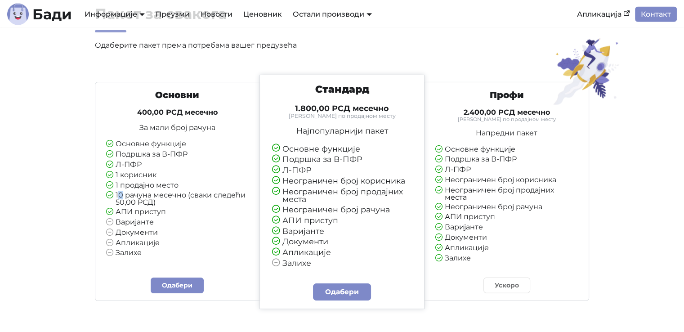
drag, startPoint x: 117, startPoint y: 193, endPoint x: 122, endPoint y: 193, distance: 5.4
click at [122, 193] on li "10 рачуна месечно (сваки следећи 50,00 РСД)" at bounding box center [177, 199] width 143 height 14
click at [125, 193] on li "10 рачуна месечно (сваки следећи 50,00 РСД)" at bounding box center [177, 199] width 143 height 14
drag, startPoint x: 116, startPoint y: 191, endPoint x: 122, endPoint y: 191, distance: 6.3
click at [122, 192] on li "10 рачуна месечно (сваки следећи 50,00 РСД)" at bounding box center [177, 199] width 143 height 14
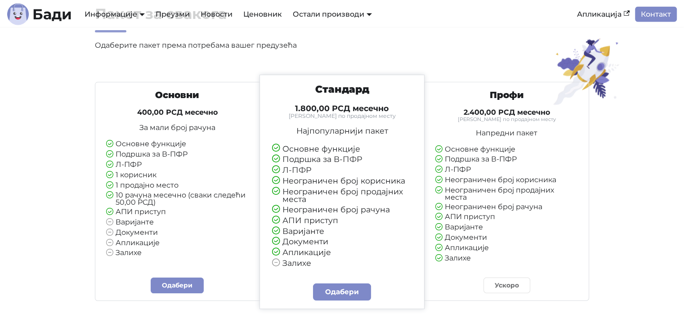
click at [139, 192] on li "10 рачуна месечно (сваки следећи 50,00 РСД)" at bounding box center [177, 199] width 143 height 14
click at [358, 108] on h4 "1.800,00 РСД месечно" at bounding box center [342, 108] width 140 height 10
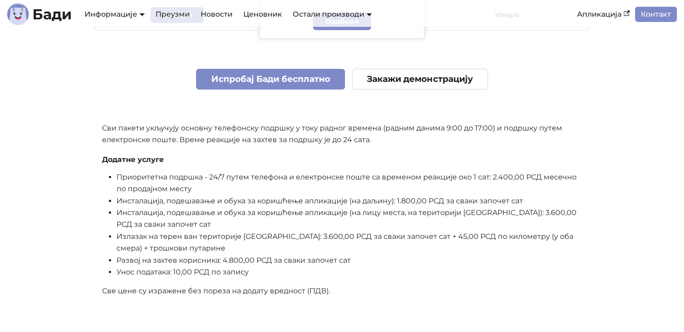
scroll to position [2384, 0]
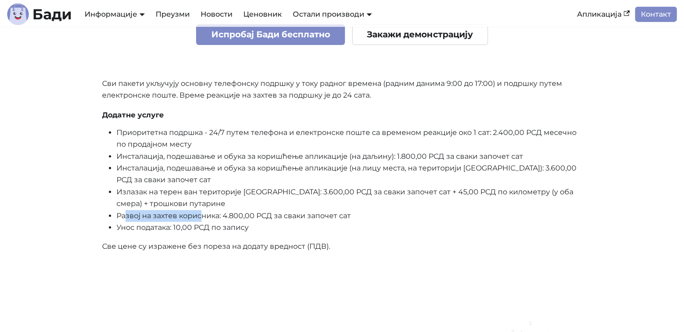
drag, startPoint x: 124, startPoint y: 221, endPoint x: 201, endPoint y: 221, distance: 76.9
click at [201, 221] on li "Развој на захтев корисника: 4.800,00 РСД за сваки започет сат" at bounding box center [349, 216] width 466 height 12
click at [236, 221] on li "Развој на захтев корисника: 4.800,00 РСД за сваки започет сат" at bounding box center [349, 216] width 466 height 12
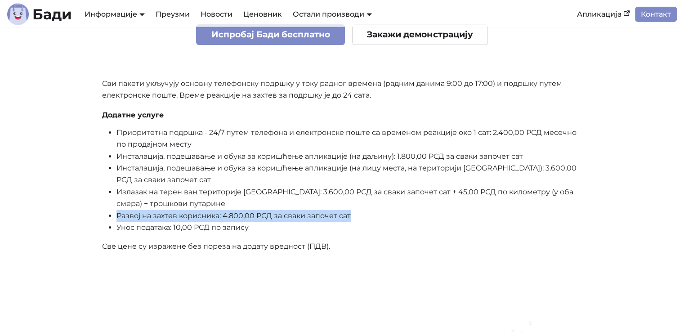
drag, startPoint x: 117, startPoint y: 219, endPoint x: 362, endPoint y: 224, distance: 244.7
click at [362, 222] on li "Развој на захтев корисника: 4.800,00 РСД за сваки започет сат" at bounding box center [349, 216] width 466 height 12
copy li "Развој на захтев корисника: 4.800,00 РСД за сваки започет сат"
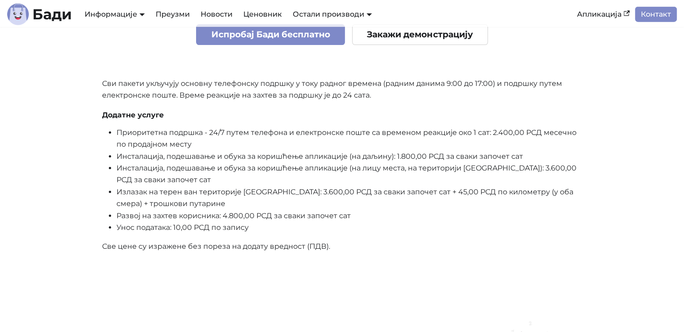
click at [380, 201] on li "Излазак на терен ван територије [GEOGRAPHIC_DATA]: 3.600,00 РСД за сваки започе…" at bounding box center [349, 198] width 466 height 24
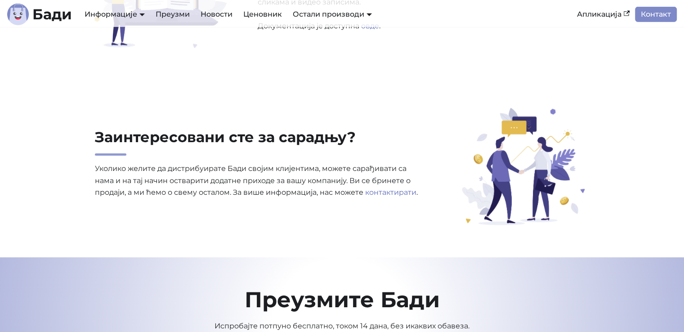
scroll to position [3159, 0]
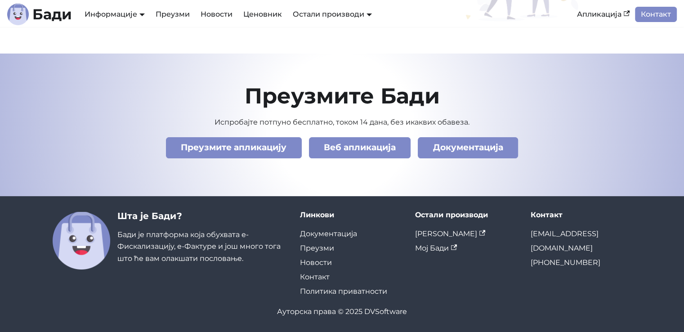
click at [314, 236] on link "Документација" at bounding box center [328, 233] width 57 height 9
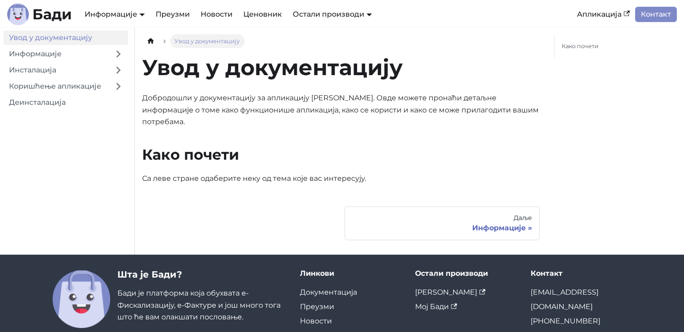
click at [33, 55] on link "Информације" at bounding box center [56, 54] width 105 height 14
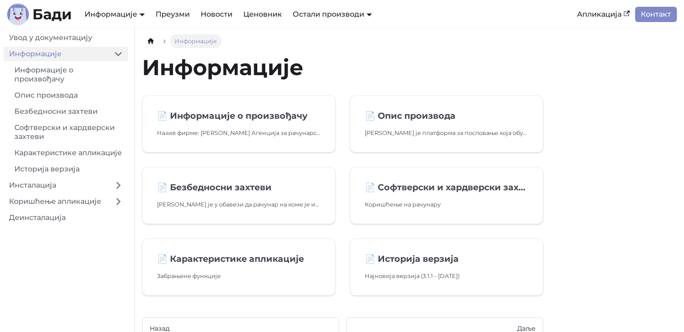
click at [267, 131] on p "Назив фирме: Дејан Велимировић Агенција за рачунарско програмирање DVSoftware Б…" at bounding box center [239, 132] width 164 height 9
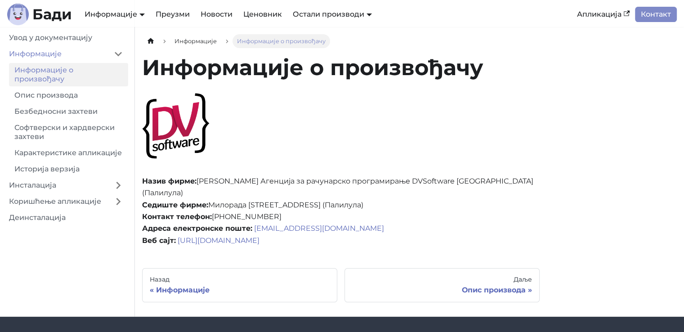
click at [61, 7] on b "Бади" at bounding box center [52, 14] width 40 height 14
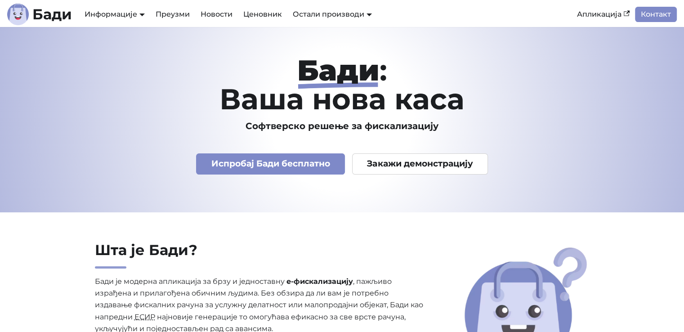
click at [209, 12] on link "Новости" at bounding box center [216, 14] width 43 height 15
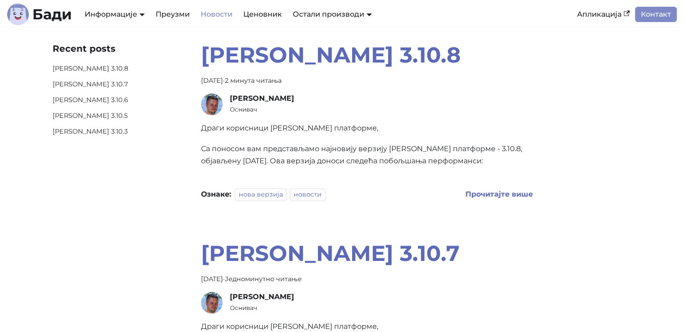
click at [112, 37] on link "Документација" at bounding box center [121, 30] width 76 height 14
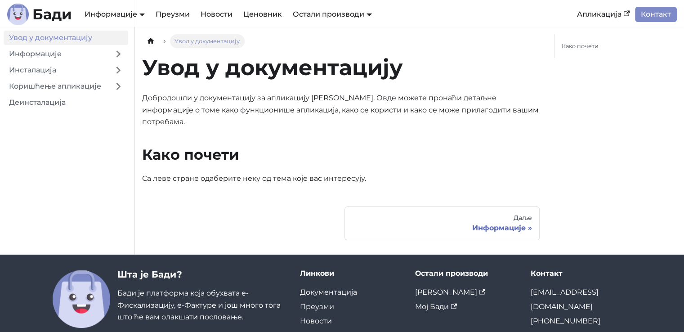
click at [45, 56] on link "Информације" at bounding box center [56, 54] width 105 height 14
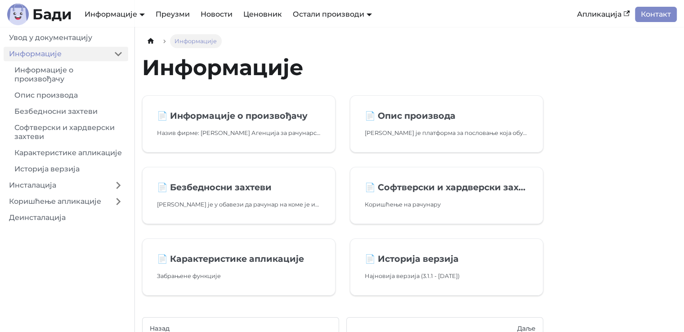
click at [41, 189] on link "Инсталација" at bounding box center [56, 185] width 105 height 14
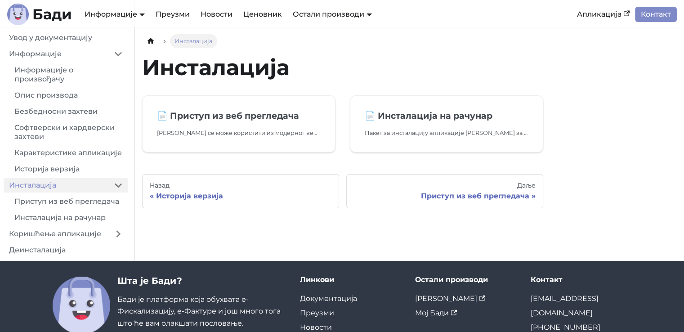
click at [49, 204] on link "Приступ из веб прегледача" at bounding box center [68, 201] width 119 height 14
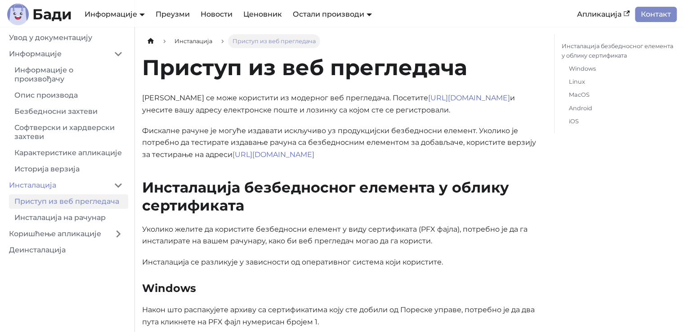
click at [50, 213] on link "Инсталација на рачунар" at bounding box center [68, 218] width 119 height 14
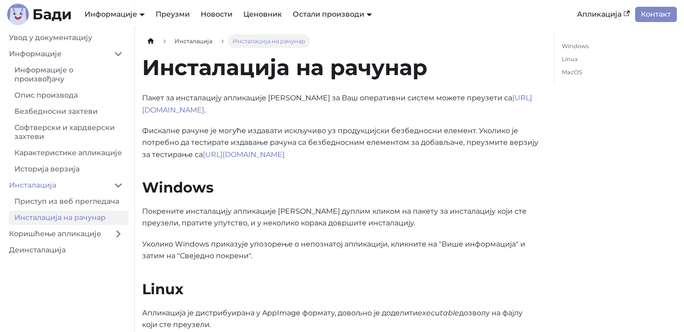
click at [63, 200] on link "Приступ из веб прегледача" at bounding box center [68, 201] width 119 height 14
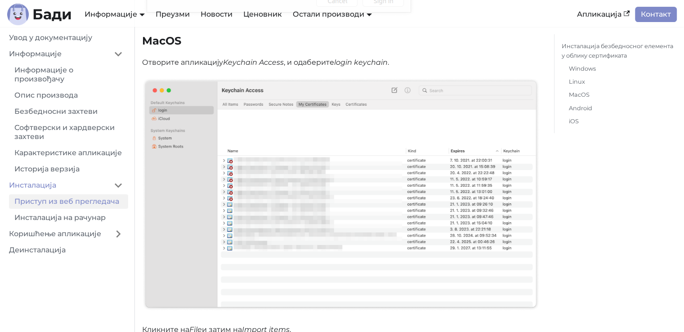
scroll to position [3778, 0]
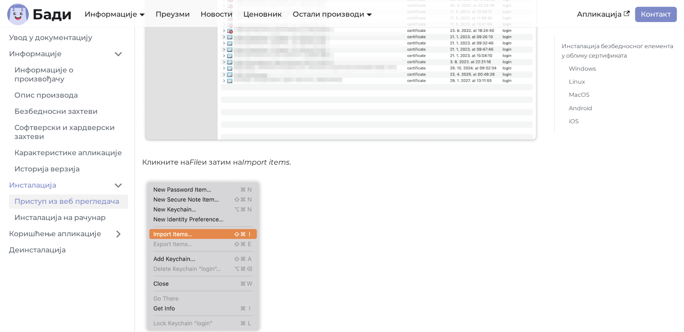
click at [60, 215] on link "Инсталација на рачунар" at bounding box center [68, 218] width 119 height 14
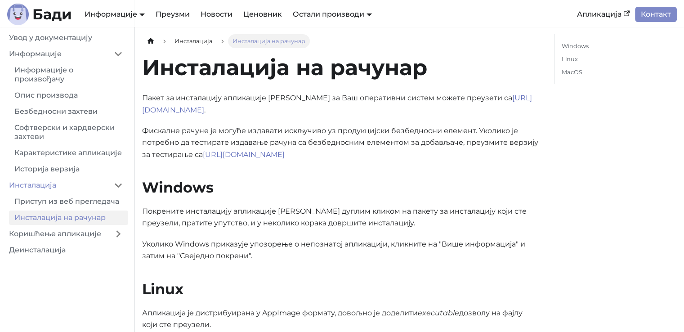
click at [60, 233] on link "Коришћење апликације" at bounding box center [56, 234] width 105 height 14
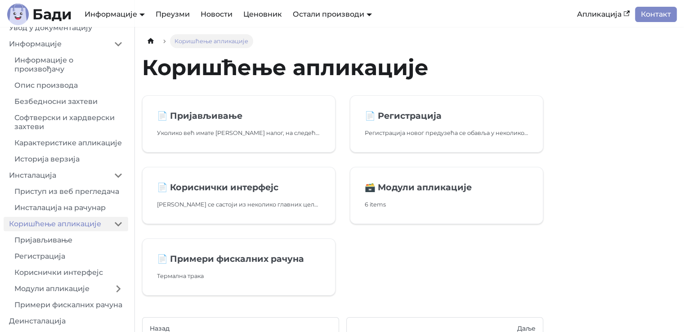
click at [72, 282] on link "Модули апликације" at bounding box center [58, 289] width 99 height 14
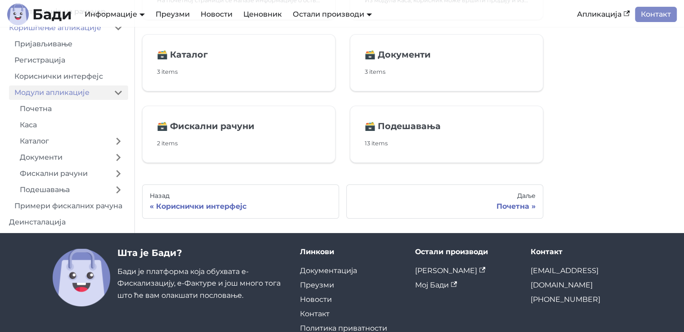
scroll to position [135, 0]
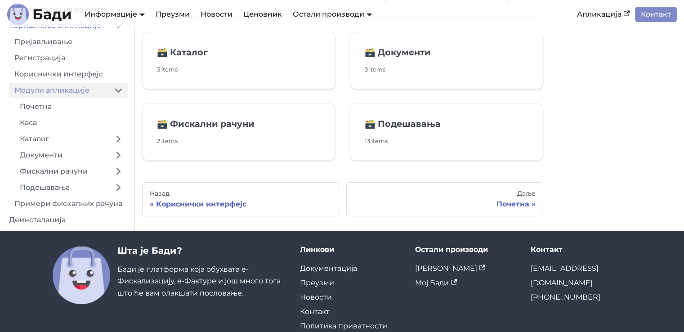
click at [56, 229] on nav "Увод у документацију Информације Информације о произвођачу Опис производа Безбе…" at bounding box center [67, 78] width 135 height 305
click at [58, 222] on link "Деинсталација" at bounding box center [66, 220] width 125 height 14
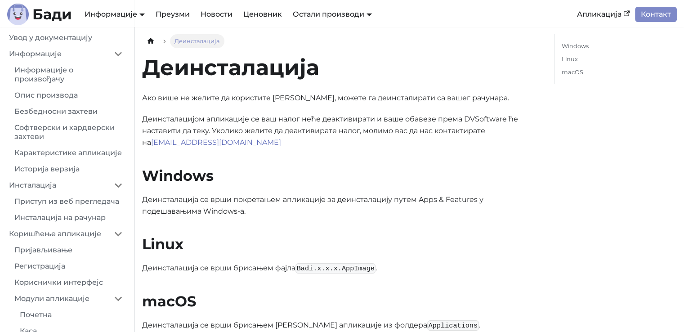
click at [47, 41] on link "Увод у документацију" at bounding box center [66, 38] width 125 height 14
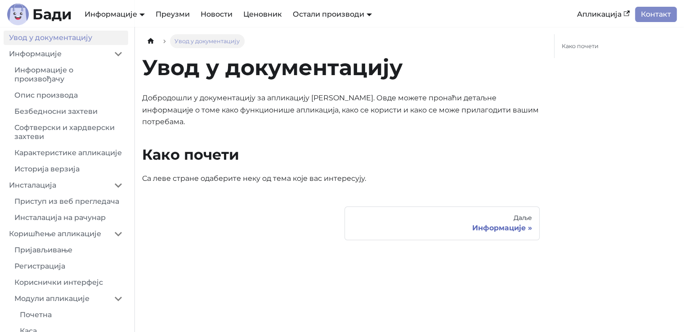
click at [285, 129] on div "Увод у документацију Добродошли у документацију за апликацију Бади. Овде можете…" at bounding box center [341, 119] width 398 height 131
click at [43, 10] on b "Бади" at bounding box center [52, 14] width 40 height 14
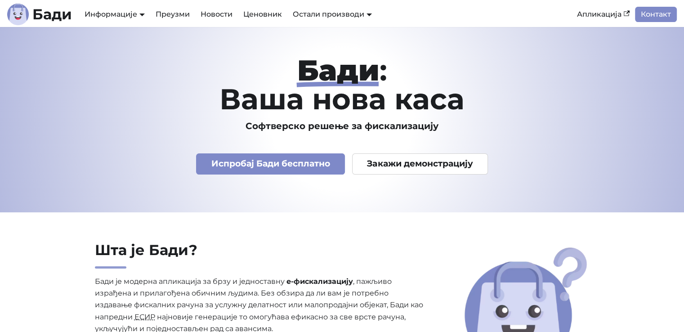
click at [59, 8] on b "Бади" at bounding box center [52, 14] width 40 height 14
click at [319, 35] on link "Бади ЛПФР" at bounding box center [325, 30] width 69 height 14
click at [340, 76] on strong "Бади" at bounding box center [338, 70] width 82 height 35
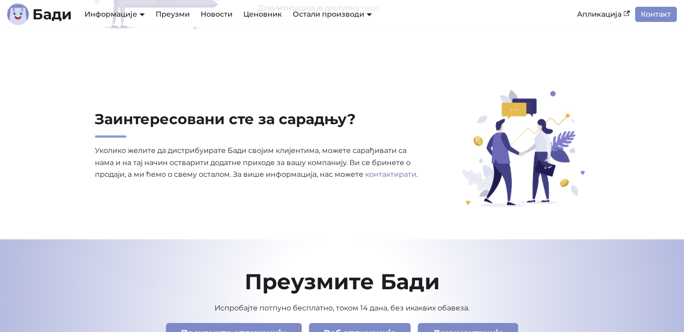
scroll to position [3159, 0]
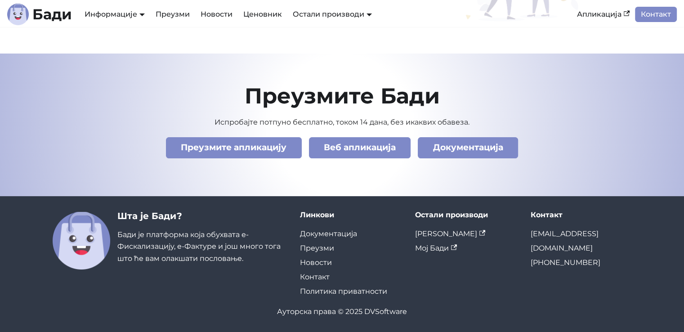
click at [388, 315] on div "Ауторска права © 2025 DVSoftware" at bounding box center [342, 312] width 579 height 12
copy div "DVSoftware"
